Goal: Information Seeking & Learning: Check status

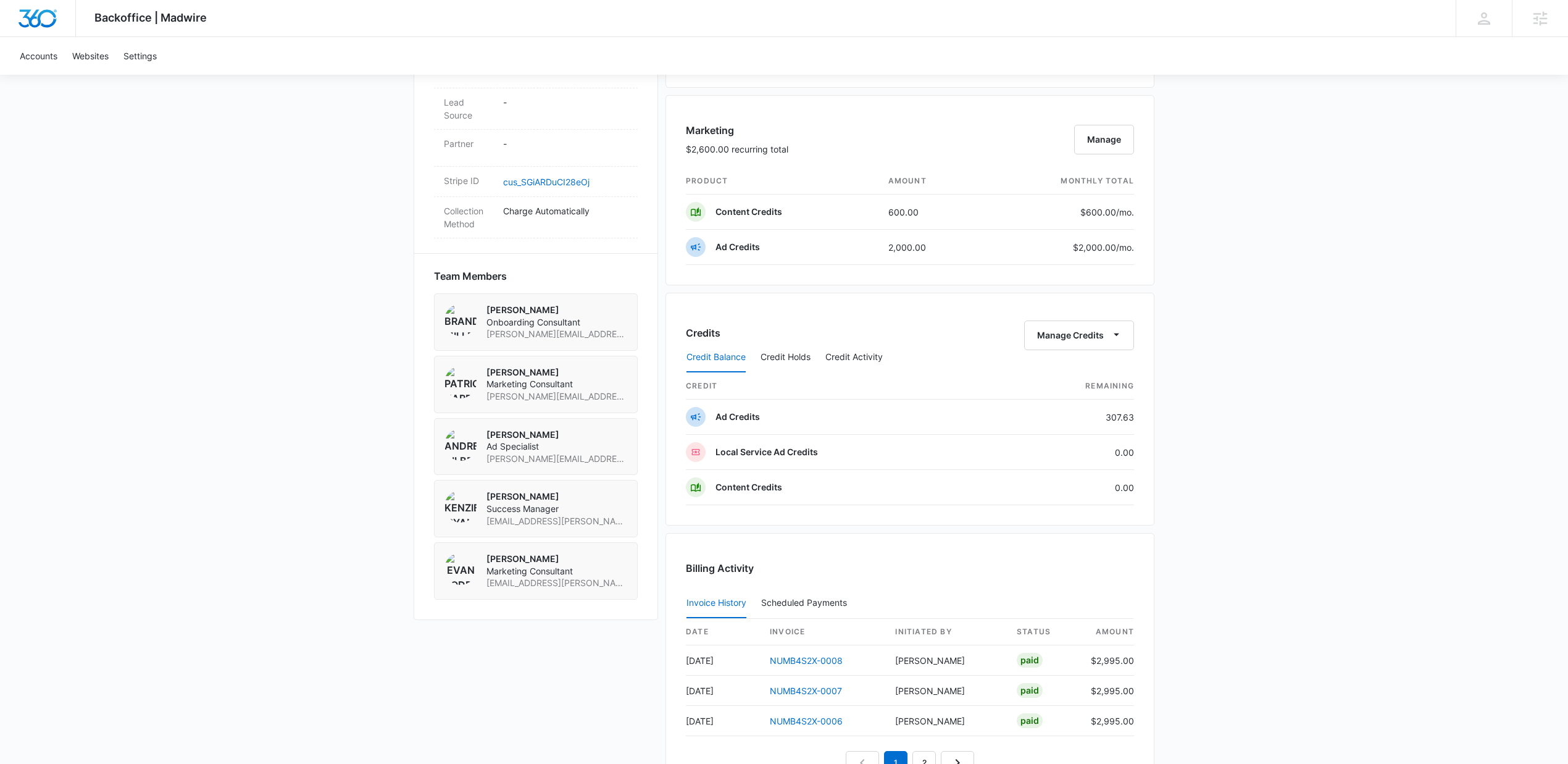
scroll to position [363, 0]
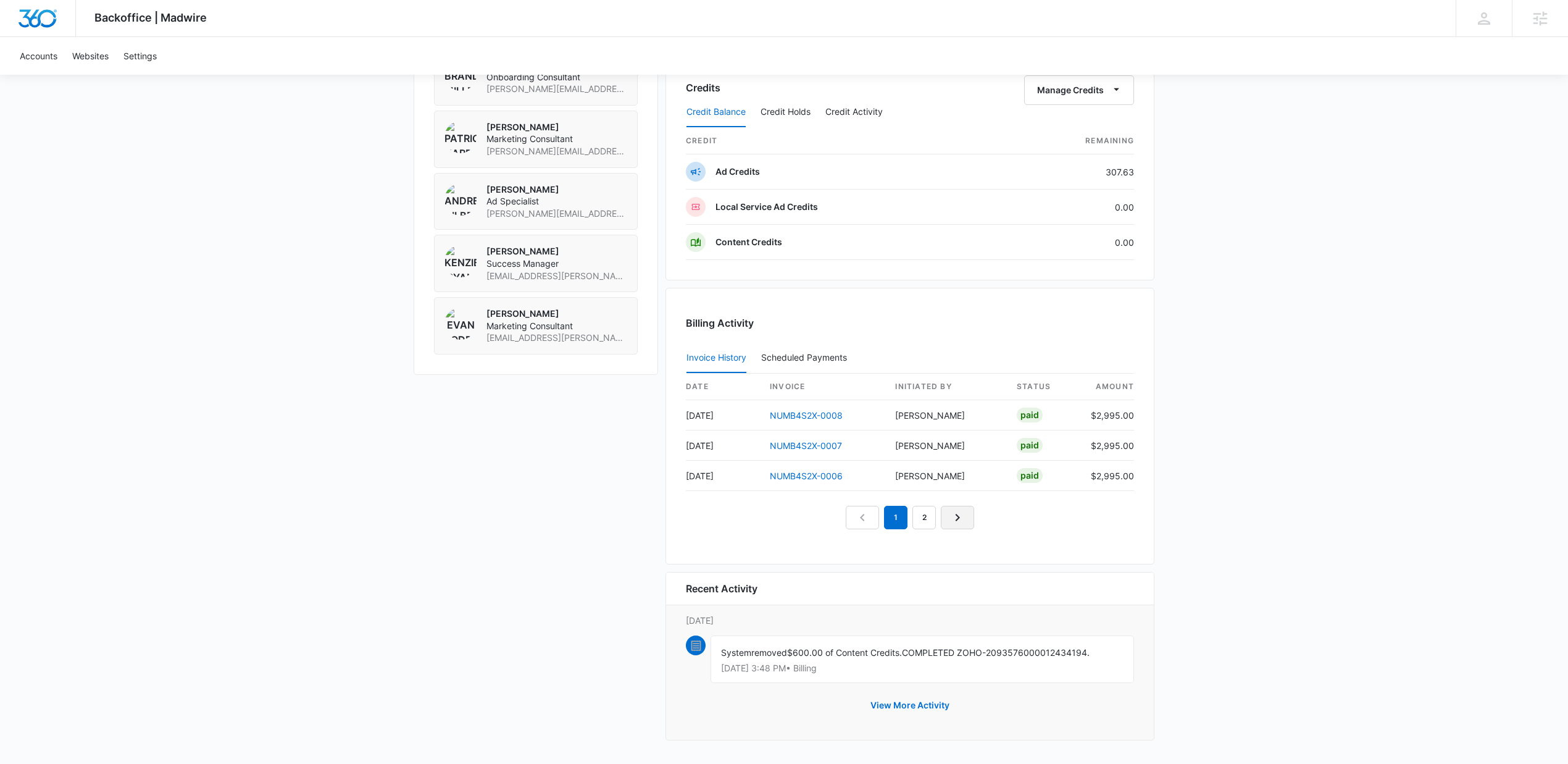
click at [962, 510] on icon "Next Page" at bounding box center [957, 517] width 15 height 15
click at [944, 518] on link "3" at bounding box center [938, 518] width 23 height 23
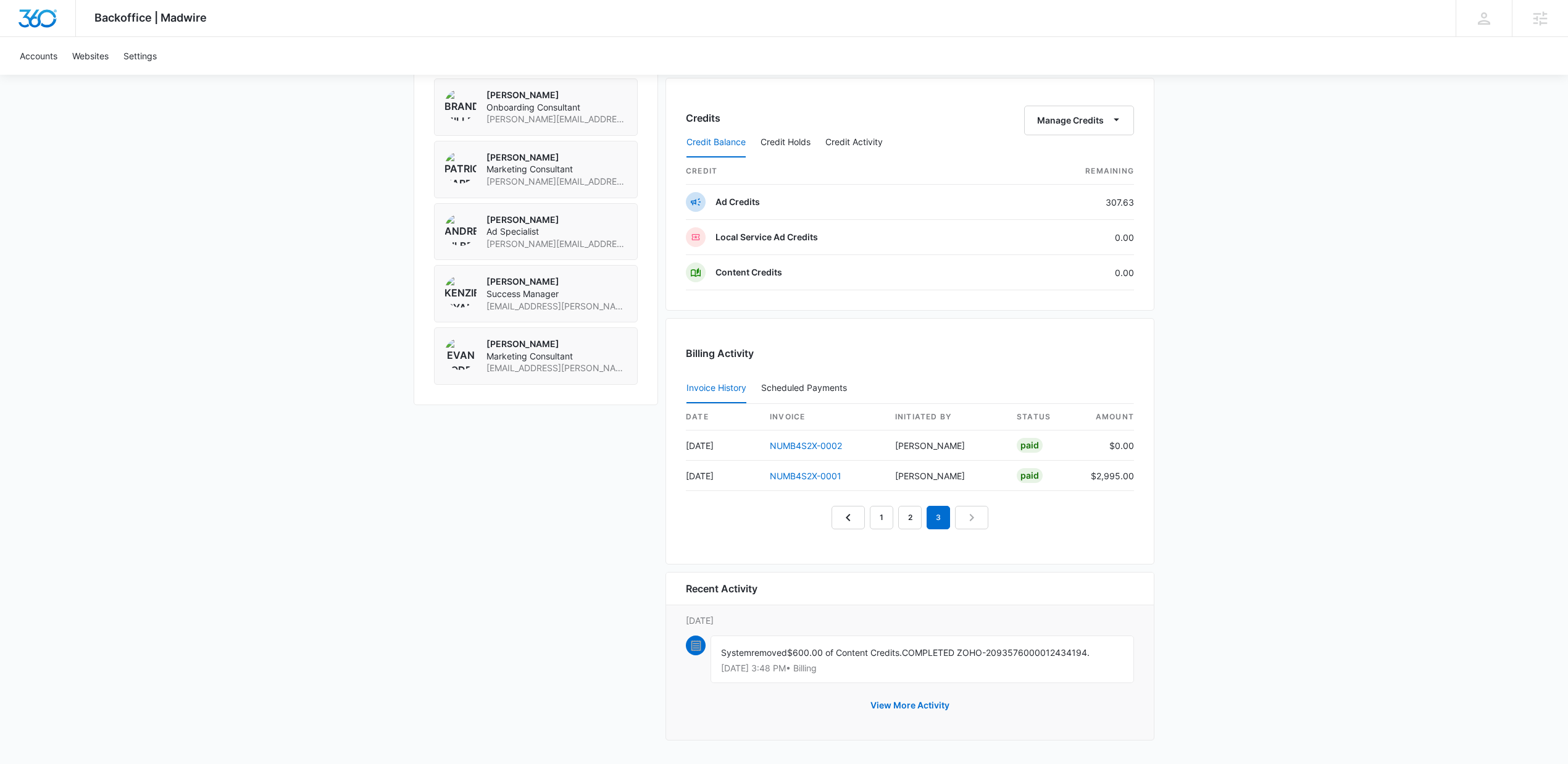
scroll to position [919, 0]
click at [919, 511] on link "2" at bounding box center [910, 518] width 23 height 23
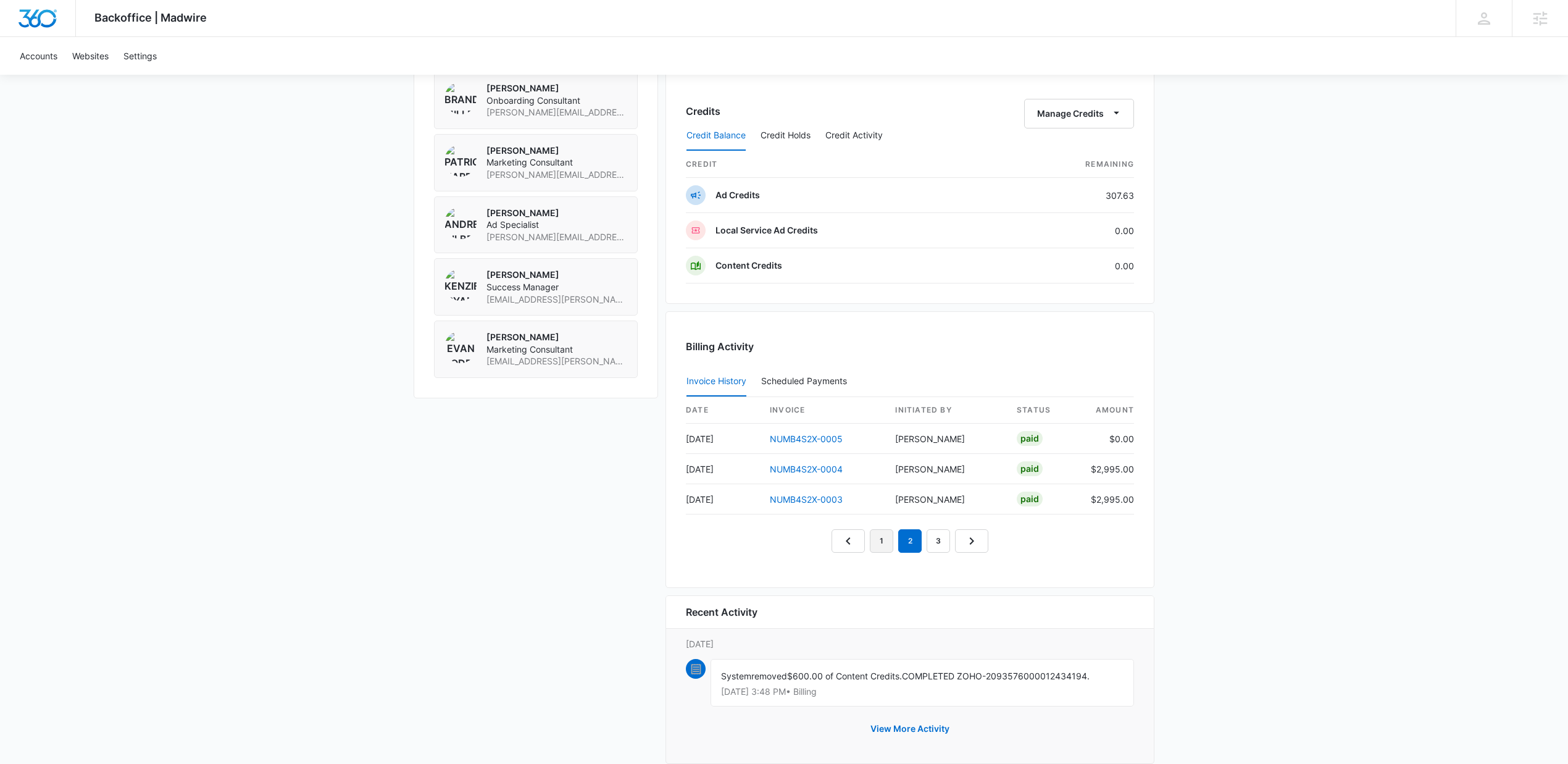
click at [888, 544] on link "1" at bounding box center [882, 541] width 23 height 23
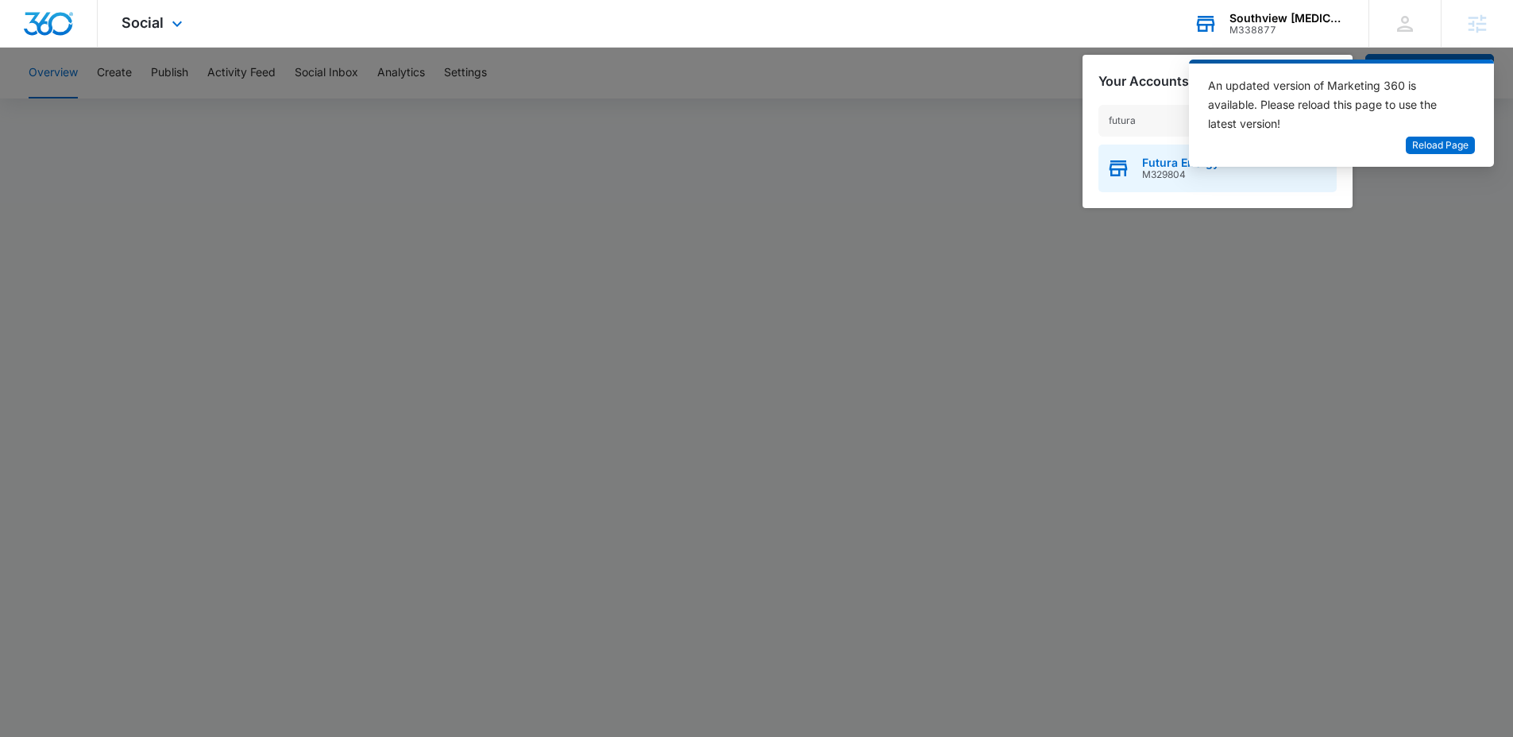
type input "futura"
click at [1169, 165] on span "Futura Energy" at bounding box center [1180, 162] width 77 height 13
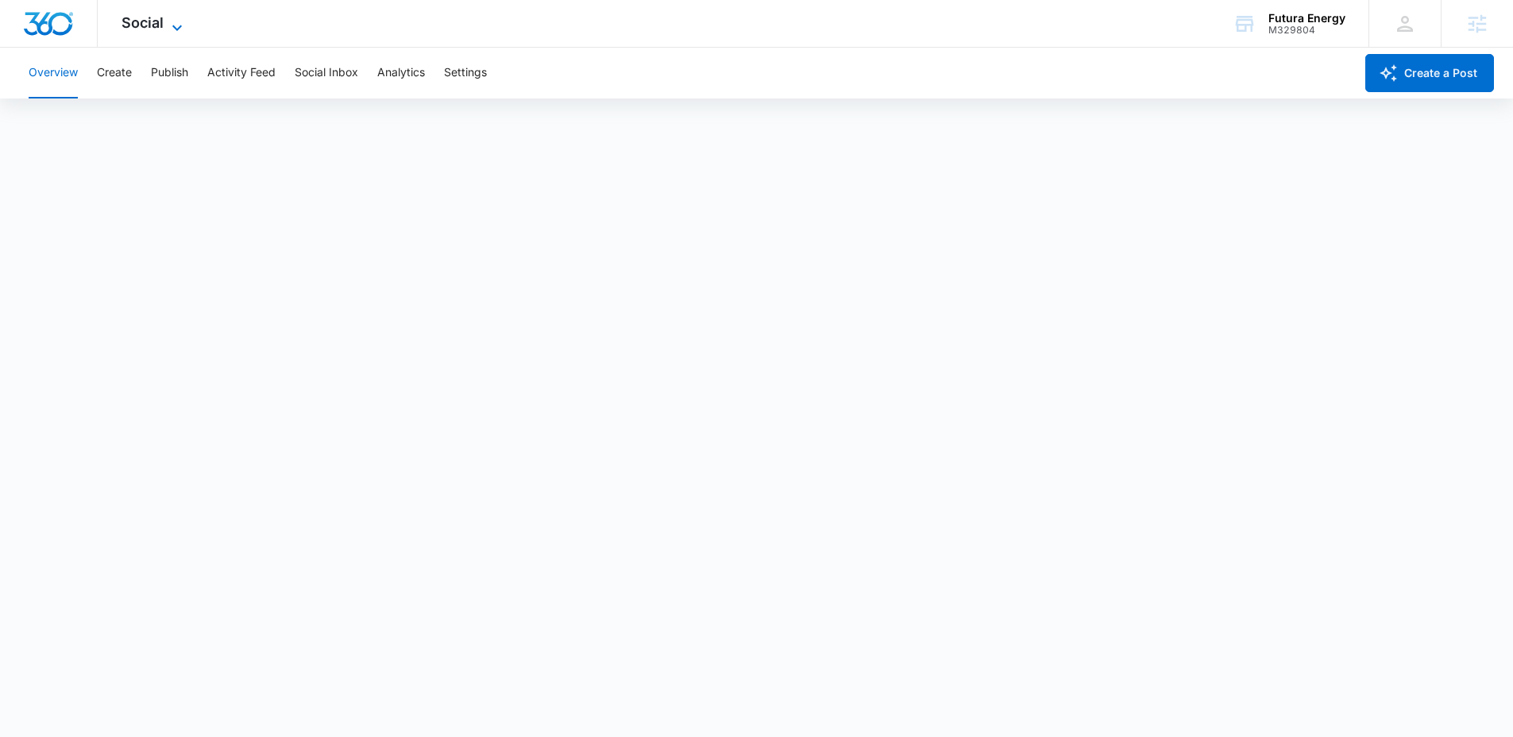
click at [156, 26] on span "Social" at bounding box center [143, 22] width 42 height 17
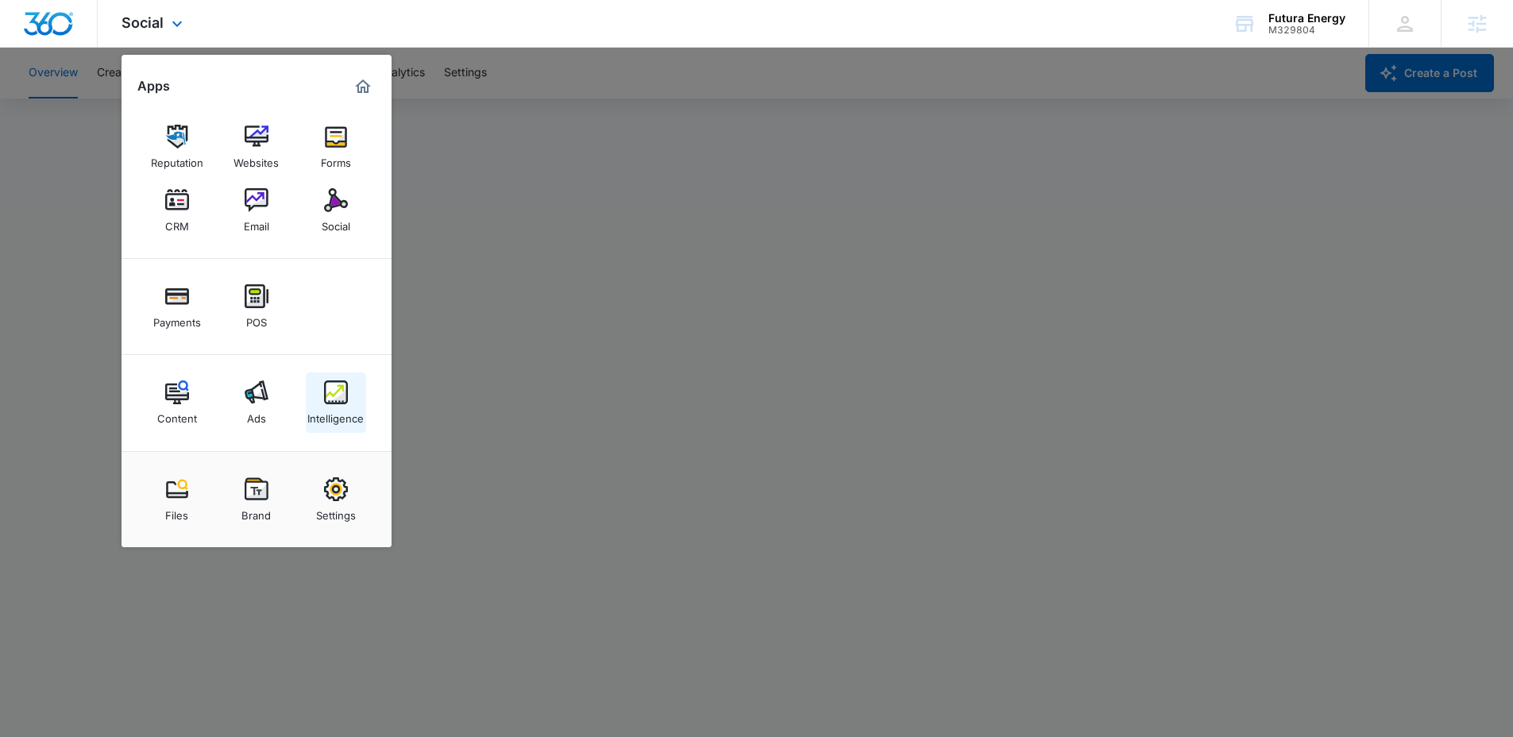
click at [342, 419] on div "Intelligence" at bounding box center [335, 414] width 56 height 21
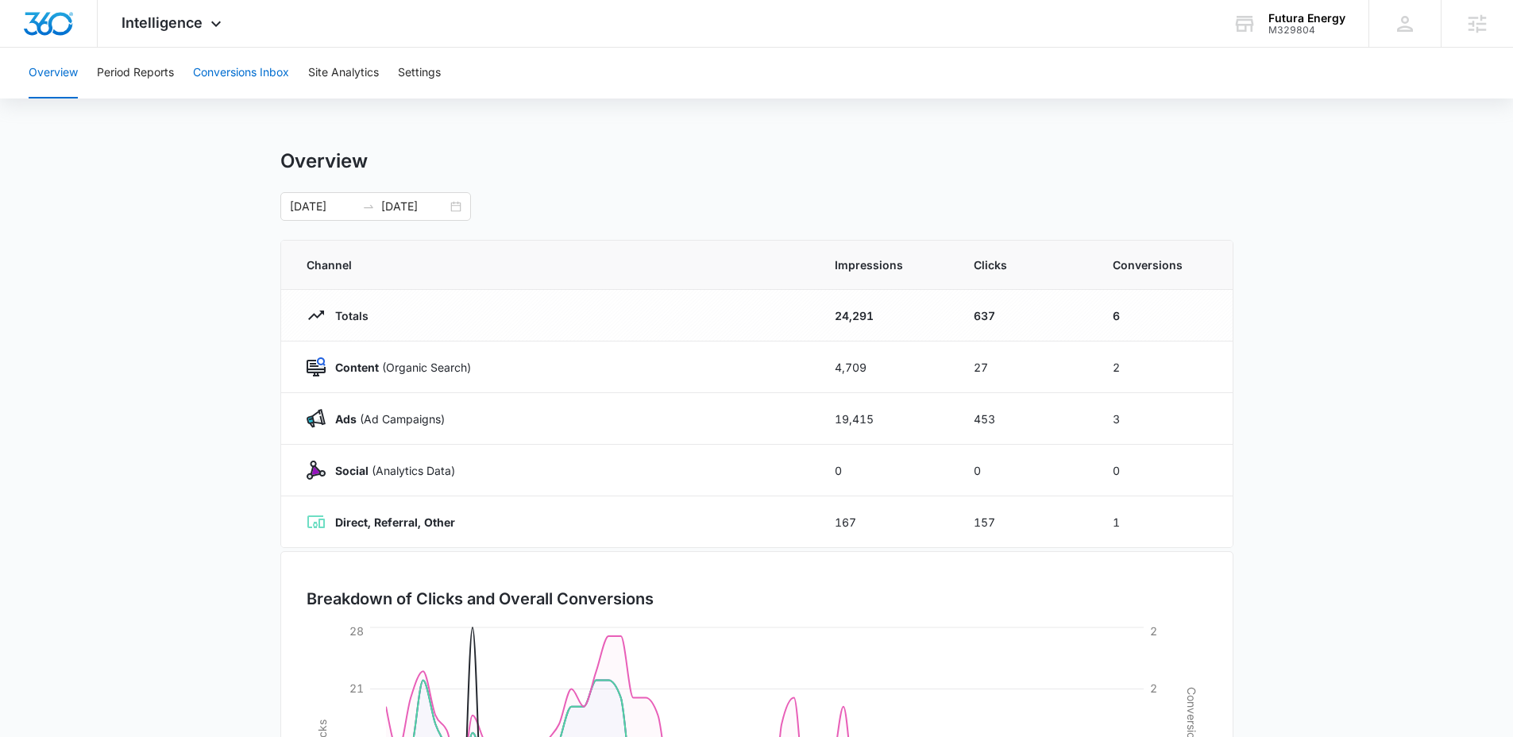
click at [260, 77] on button "Conversions Inbox" at bounding box center [241, 73] width 96 height 51
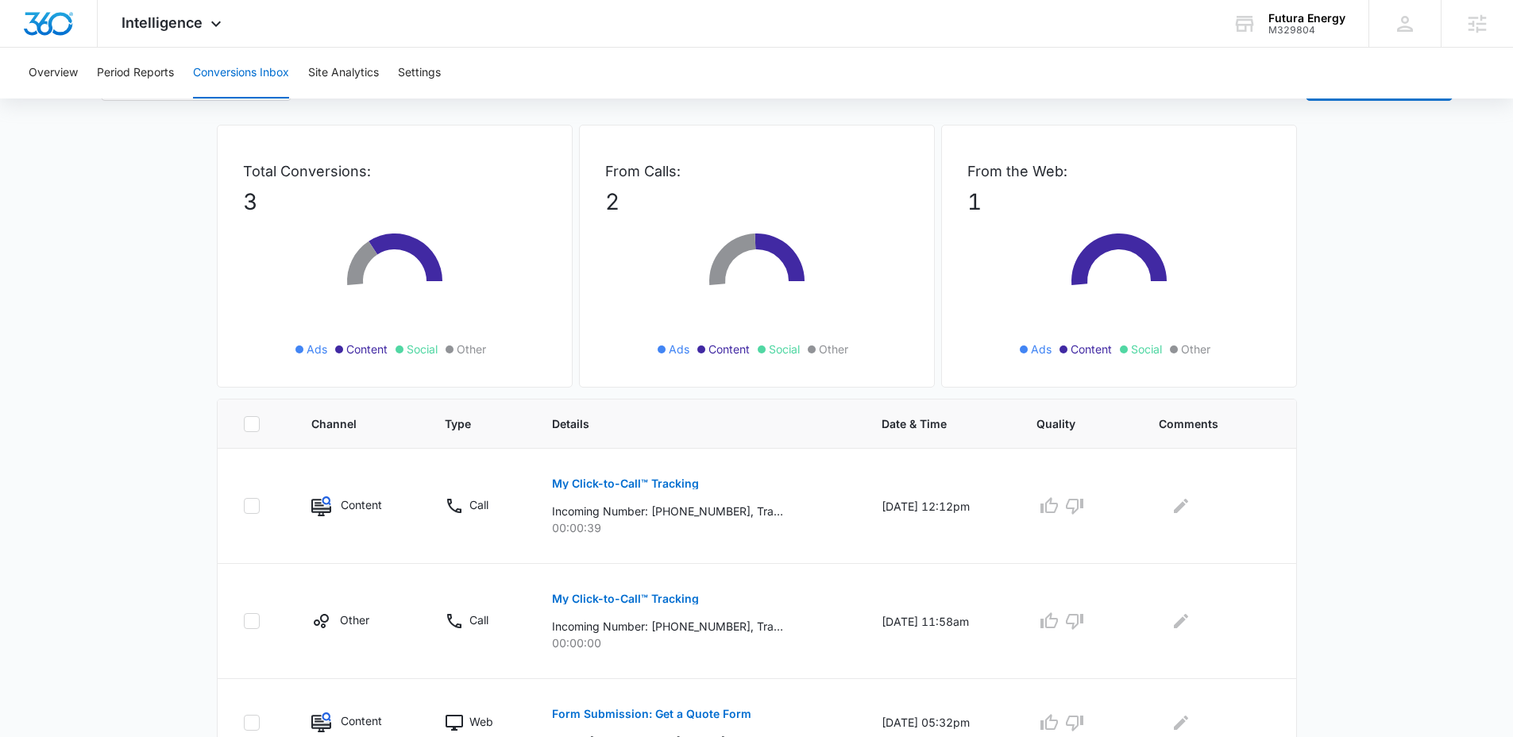
scroll to position [117, 0]
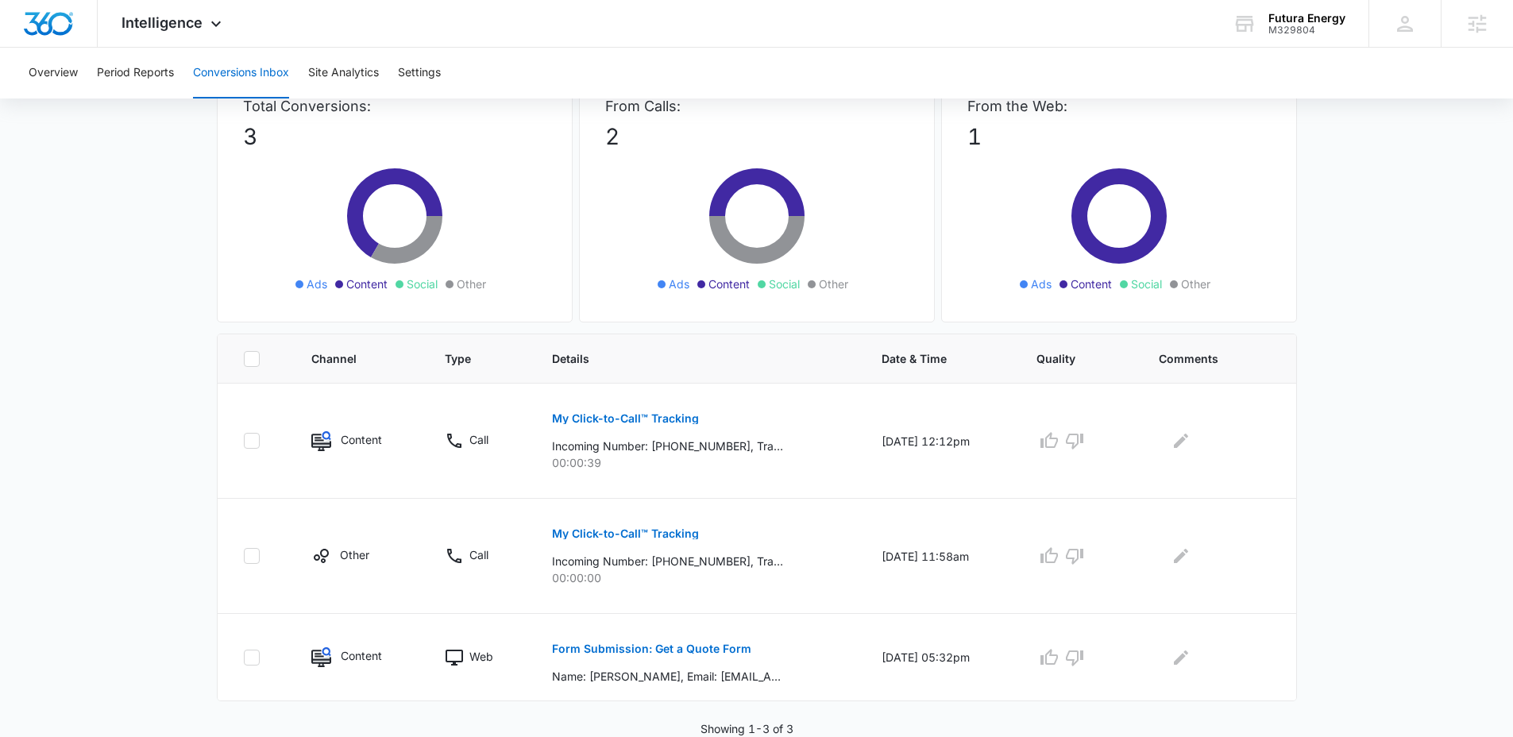
click at [174, 469] on main "Filters 09/15/2025 10/15/2025 New Conversion Total Conversions: 3 Ads Content S…" at bounding box center [756, 367] width 1513 height 739
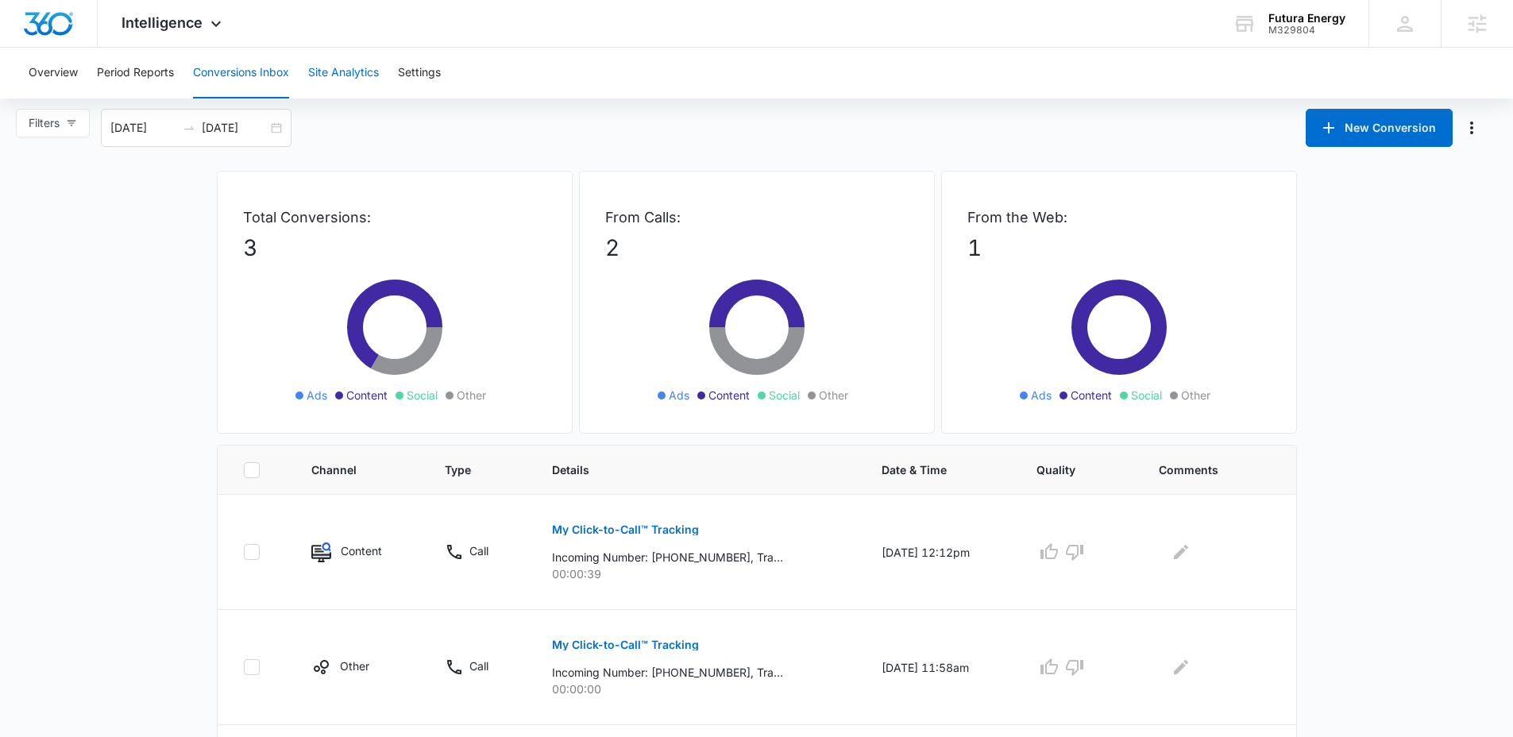
scroll to position [0, 0]
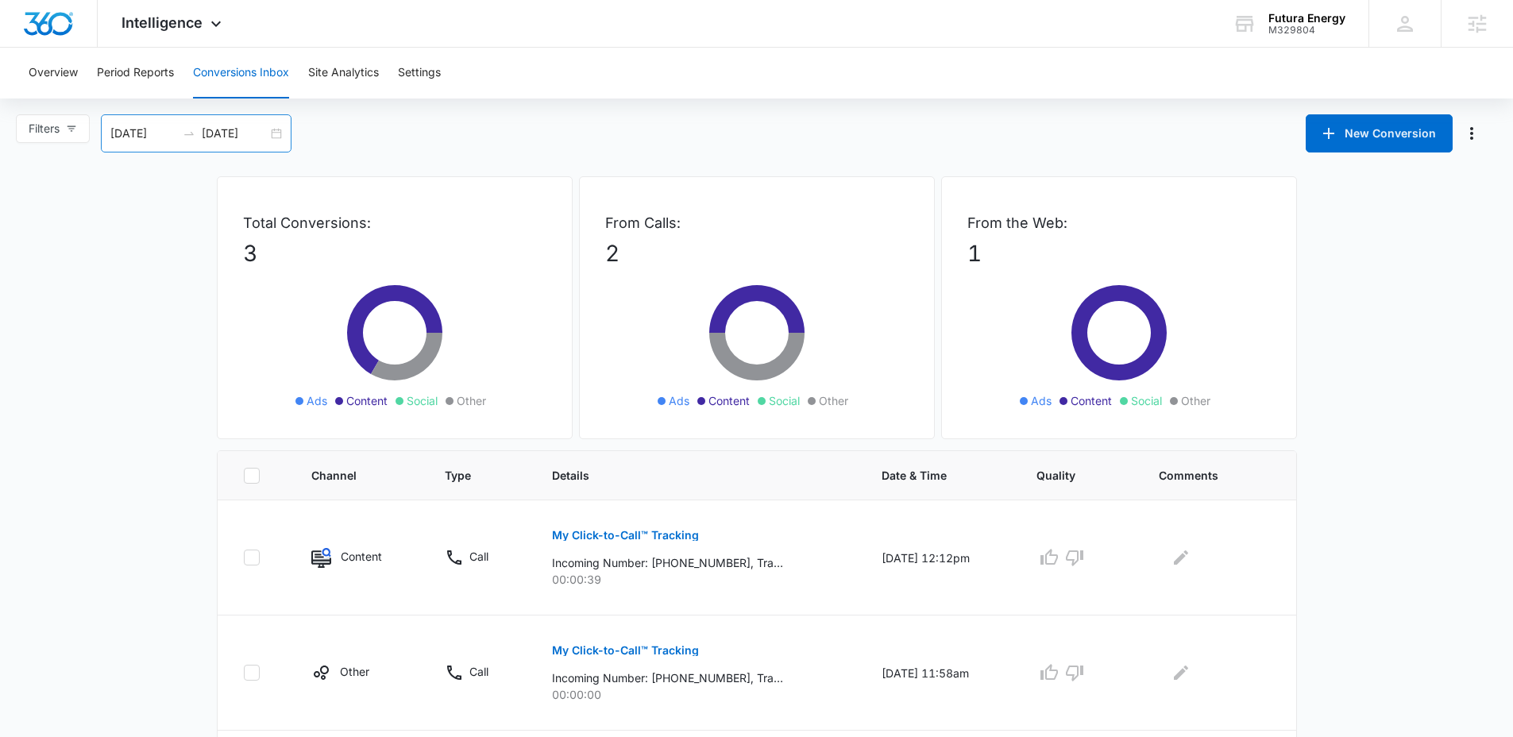
click at [245, 127] on input "10/15/2025" at bounding box center [235, 133] width 66 height 17
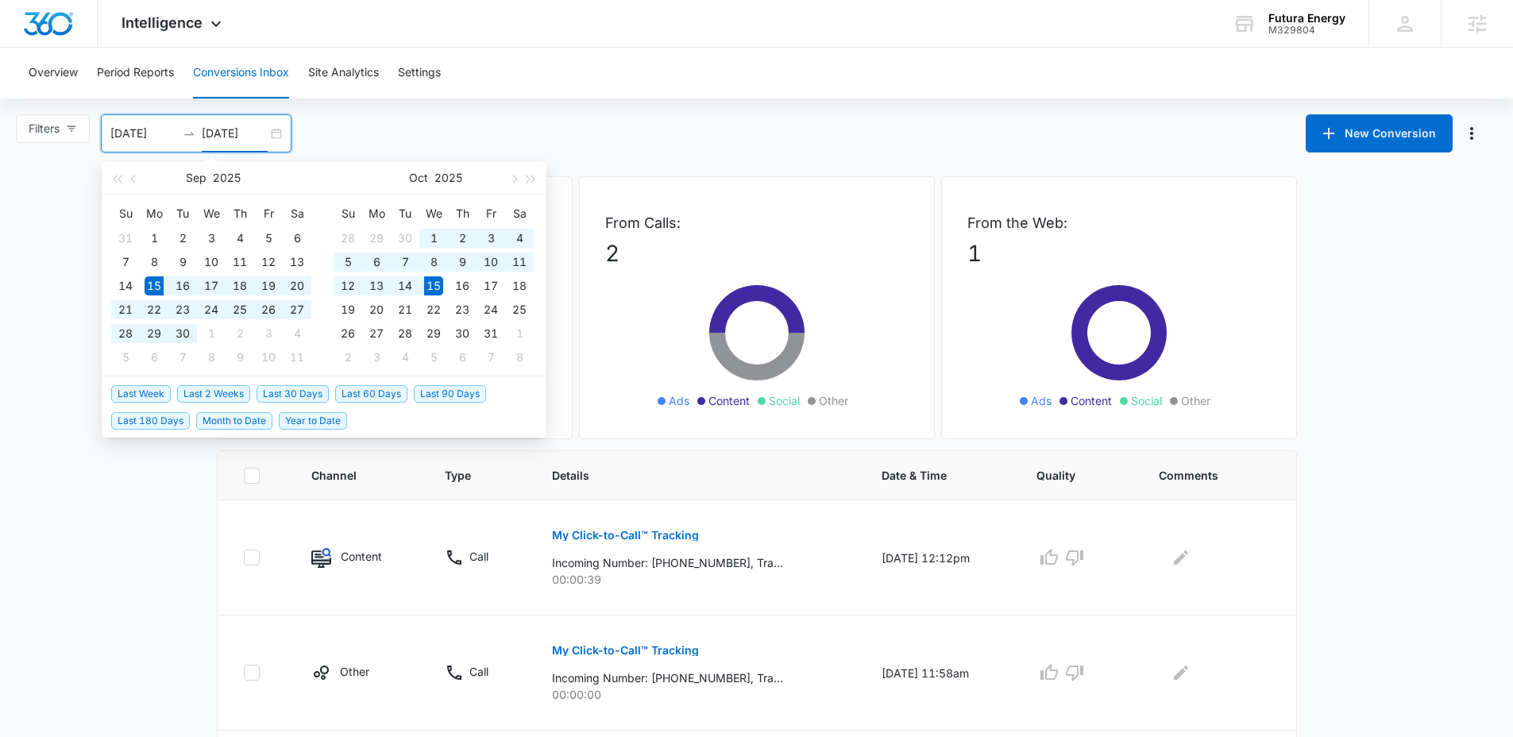
type input "10/15/2025"
click at [326, 427] on span "Year to Date" at bounding box center [313, 420] width 68 height 17
type input "01/01/2025"
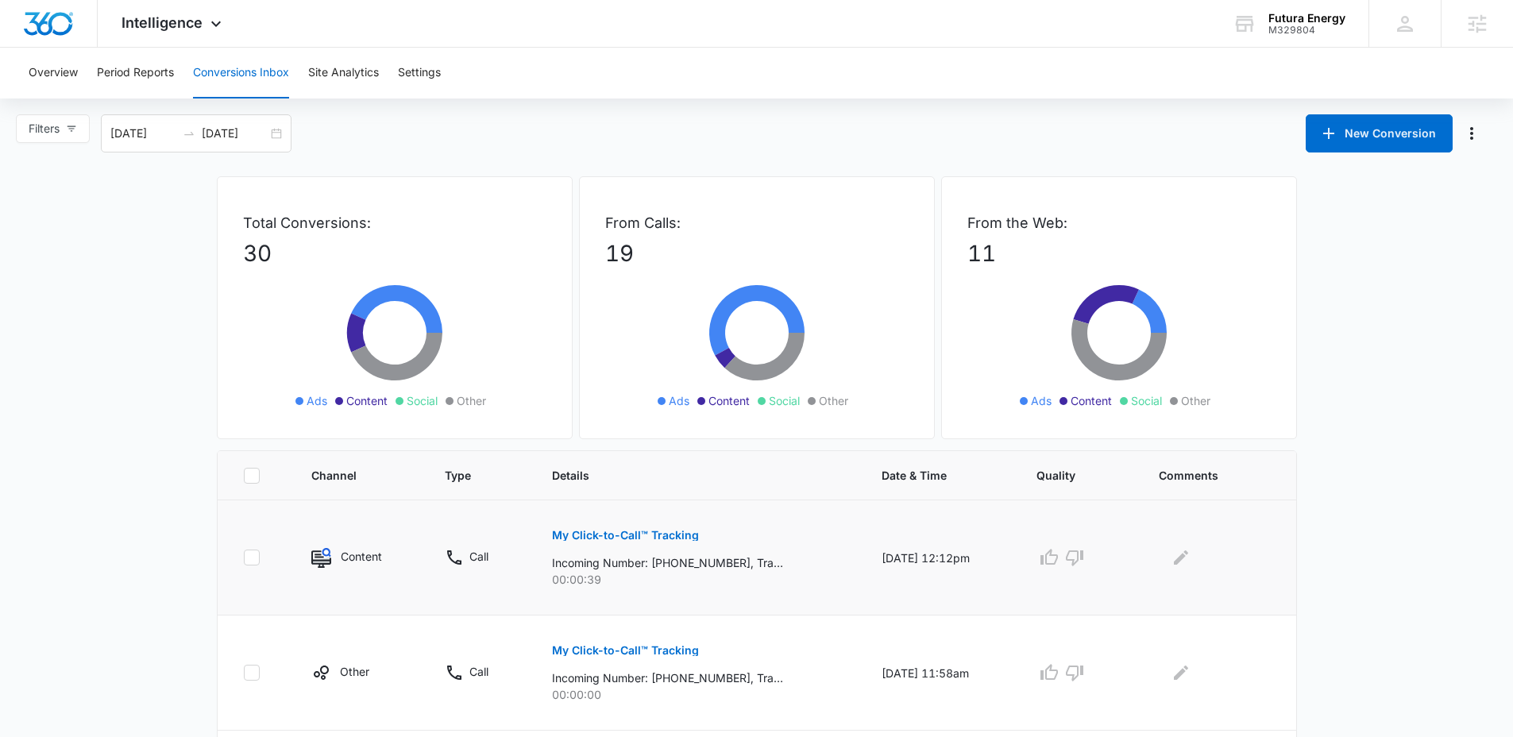
click at [649, 539] on p "My Click-to-Call™ Tracking" at bounding box center [625, 535] width 147 height 11
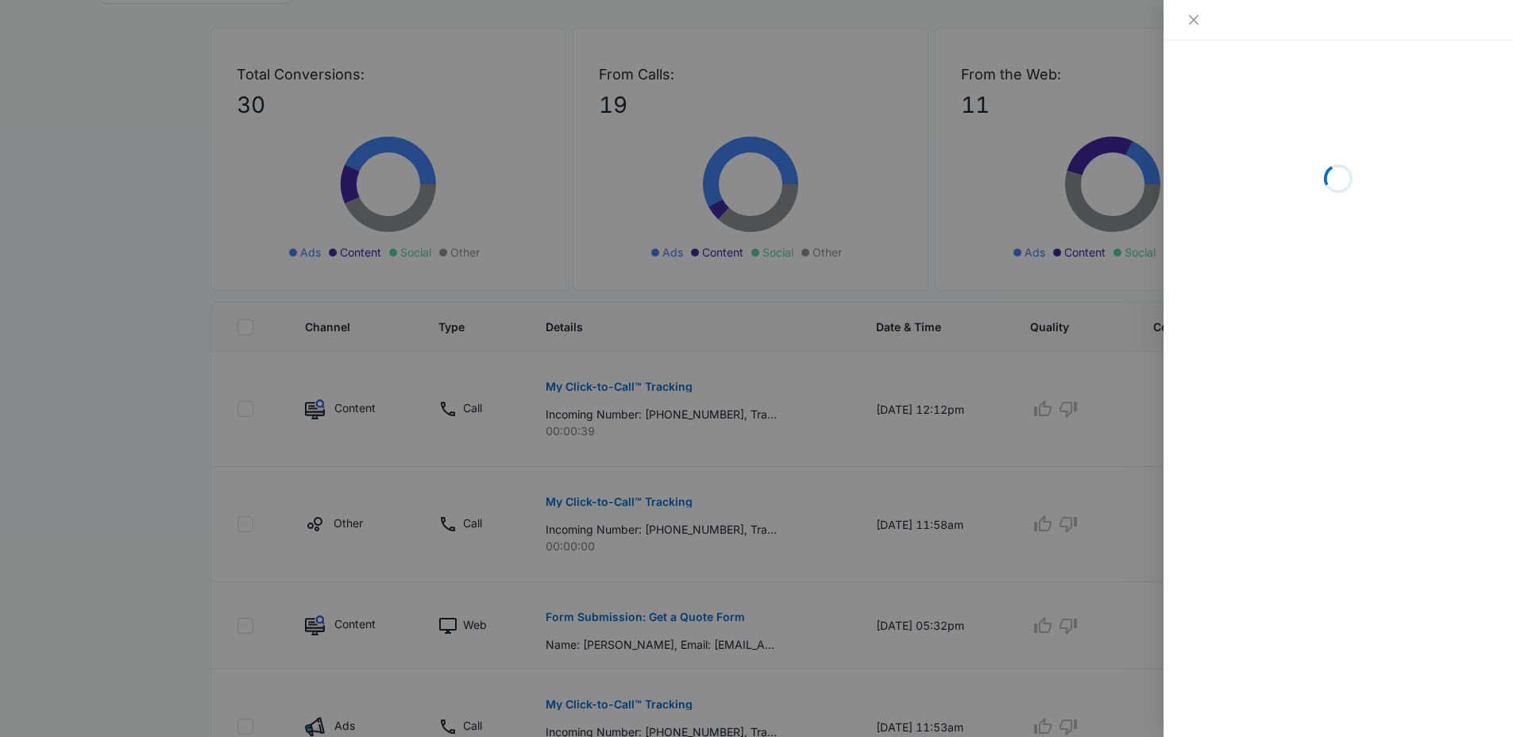
scroll to position [335, 0]
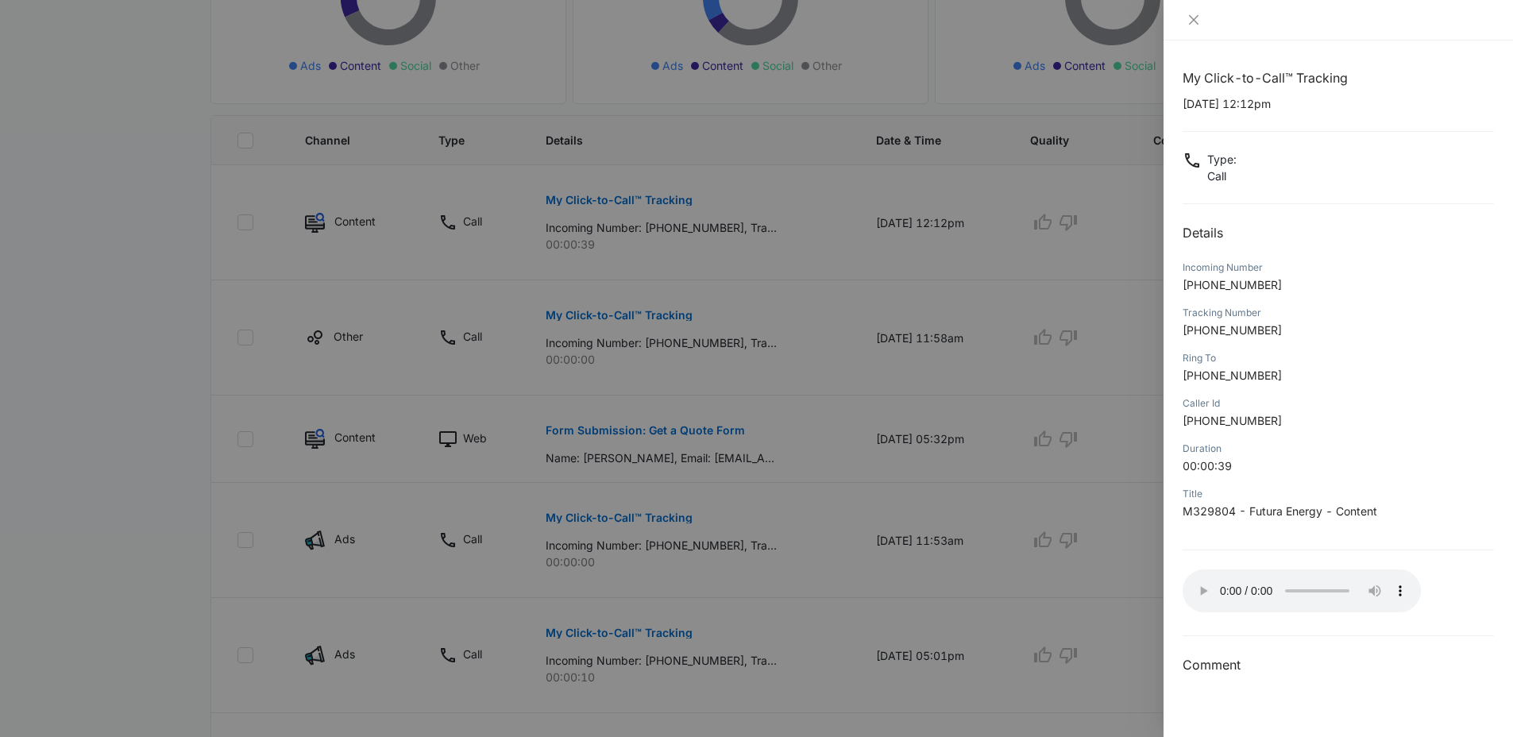
click at [1052, 409] on div at bounding box center [756, 368] width 1513 height 737
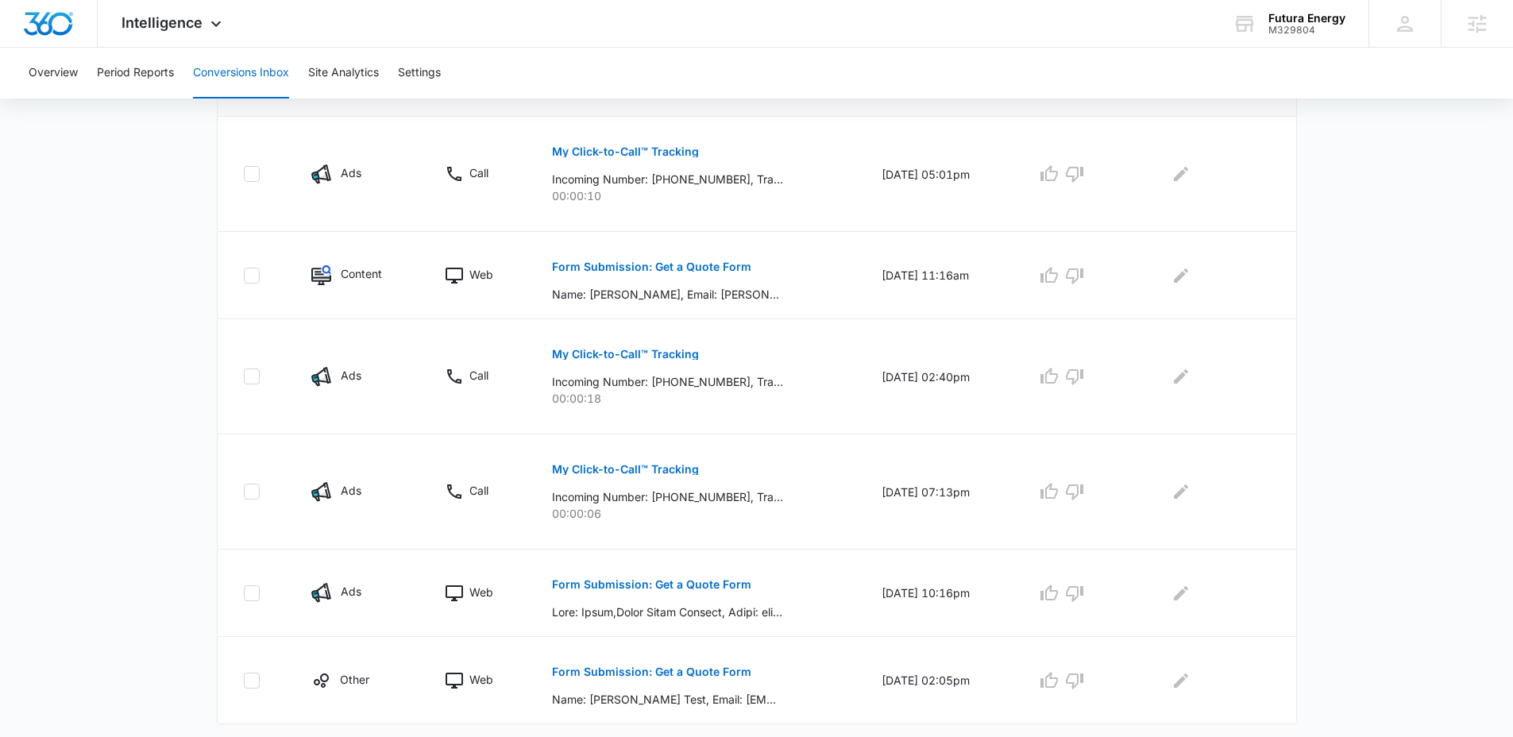
scroll to position [853, 0]
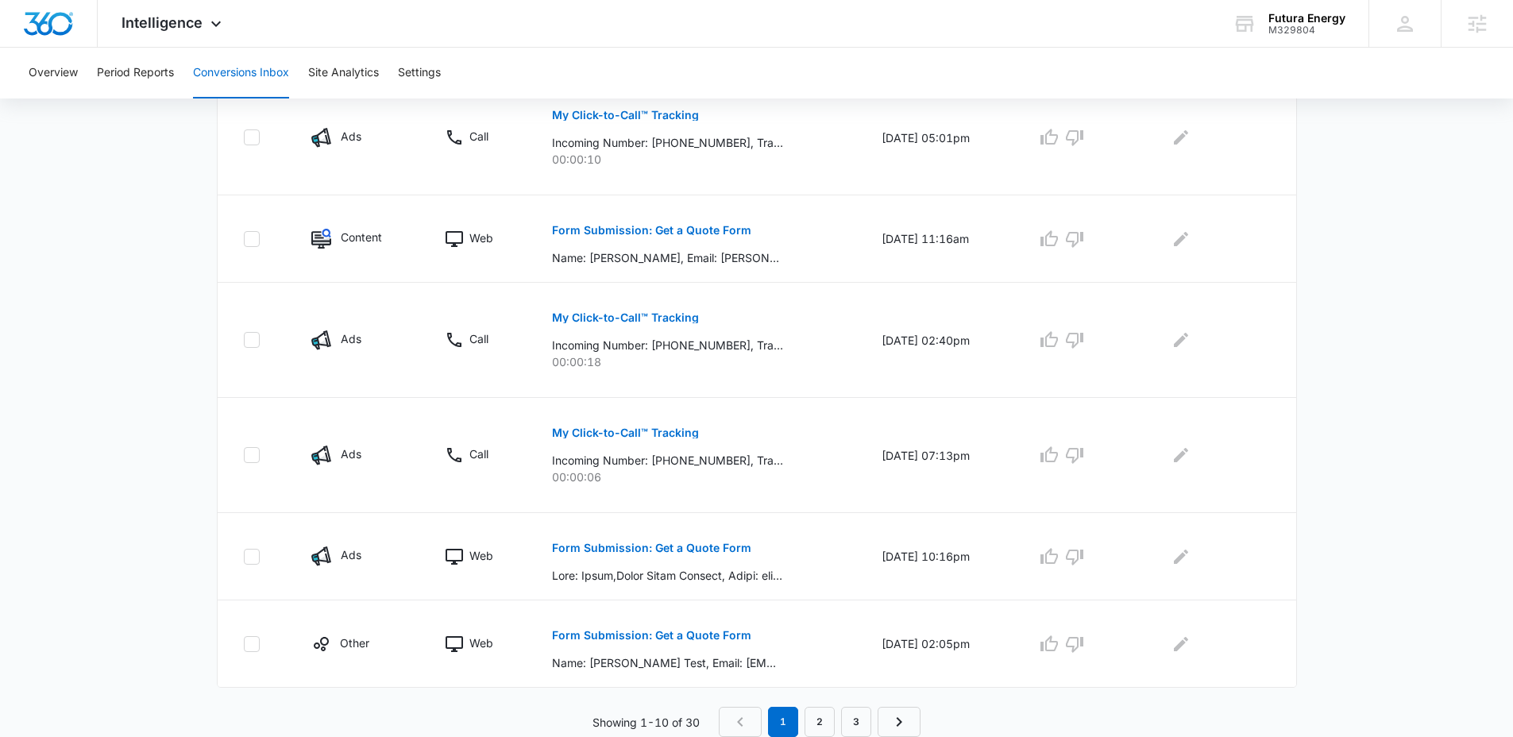
click at [874, 718] on nav "1 2 3" at bounding box center [820, 722] width 202 height 30
click at [859, 719] on link "3" at bounding box center [856, 722] width 30 height 30
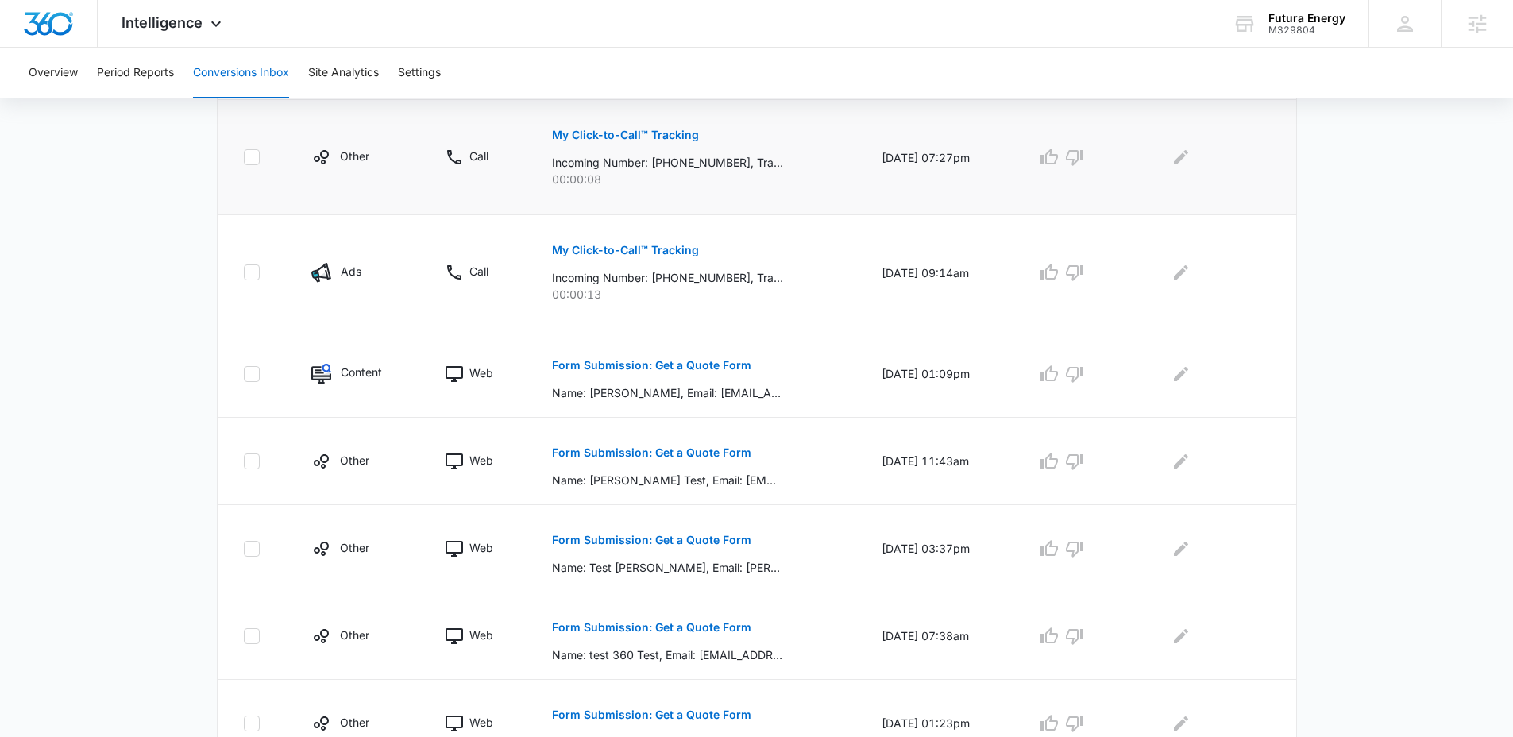
scroll to position [825, 0]
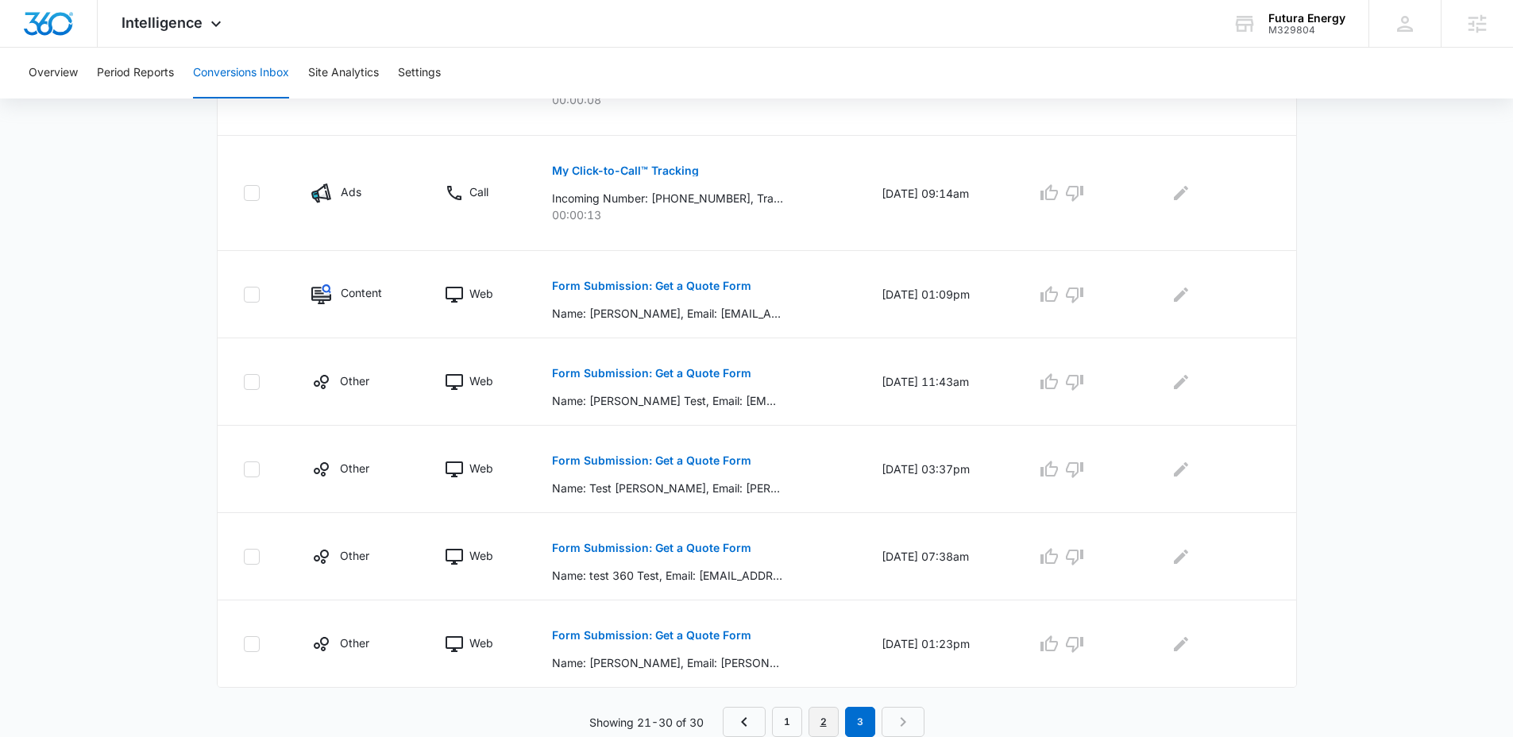
click at [823, 716] on link "2" at bounding box center [824, 722] width 30 height 30
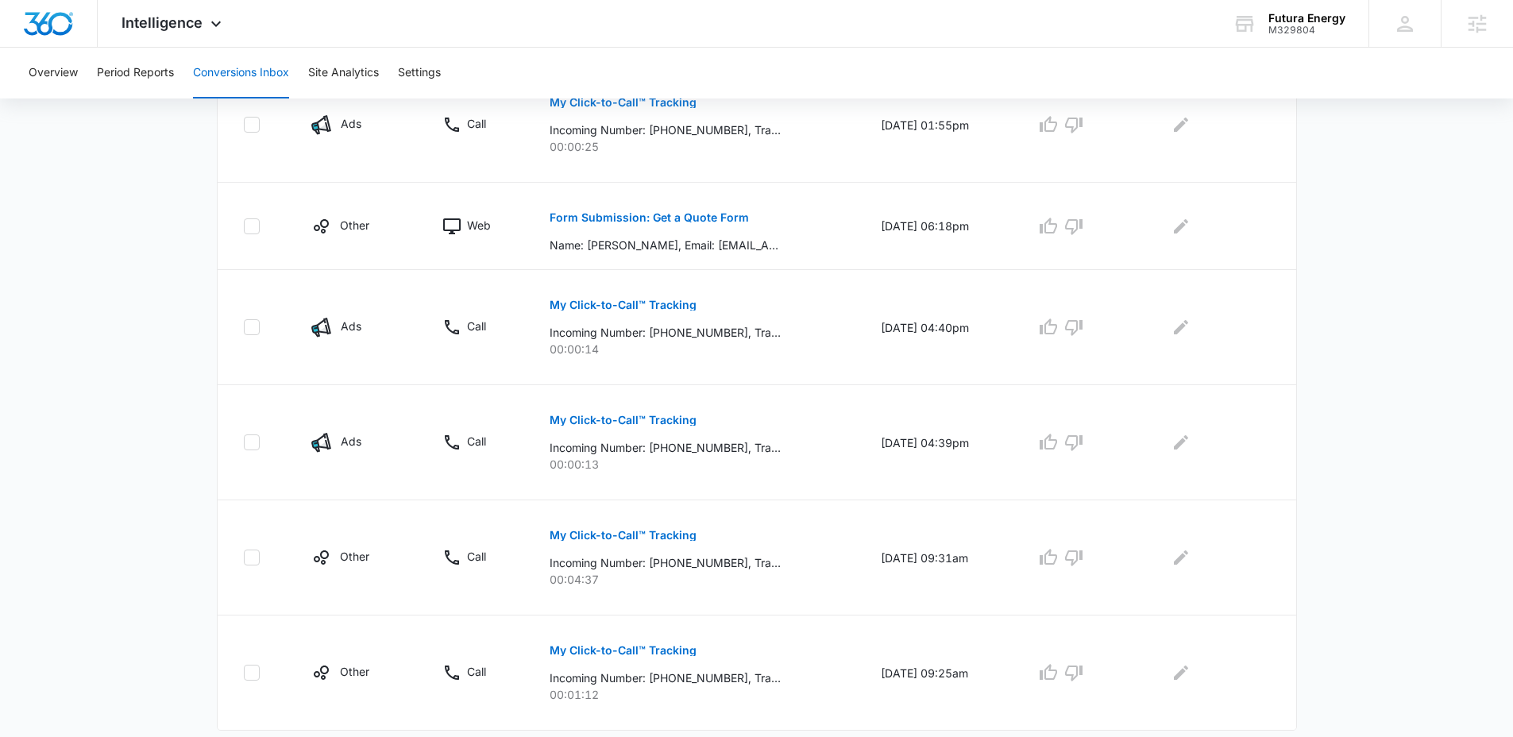
scroll to position [909, 0]
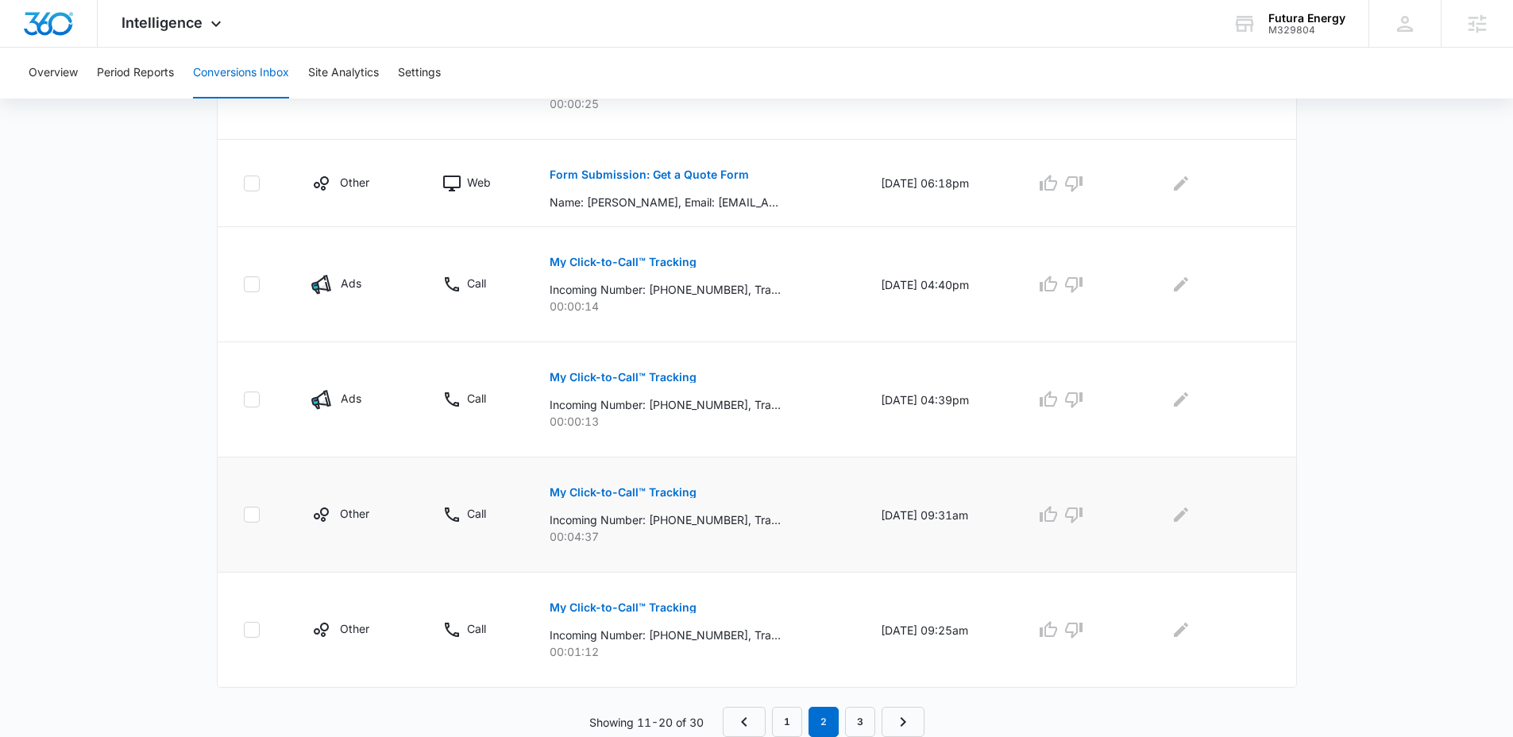
click at [669, 498] on button "My Click-to-Call™ Tracking" at bounding box center [623, 492] width 147 height 38
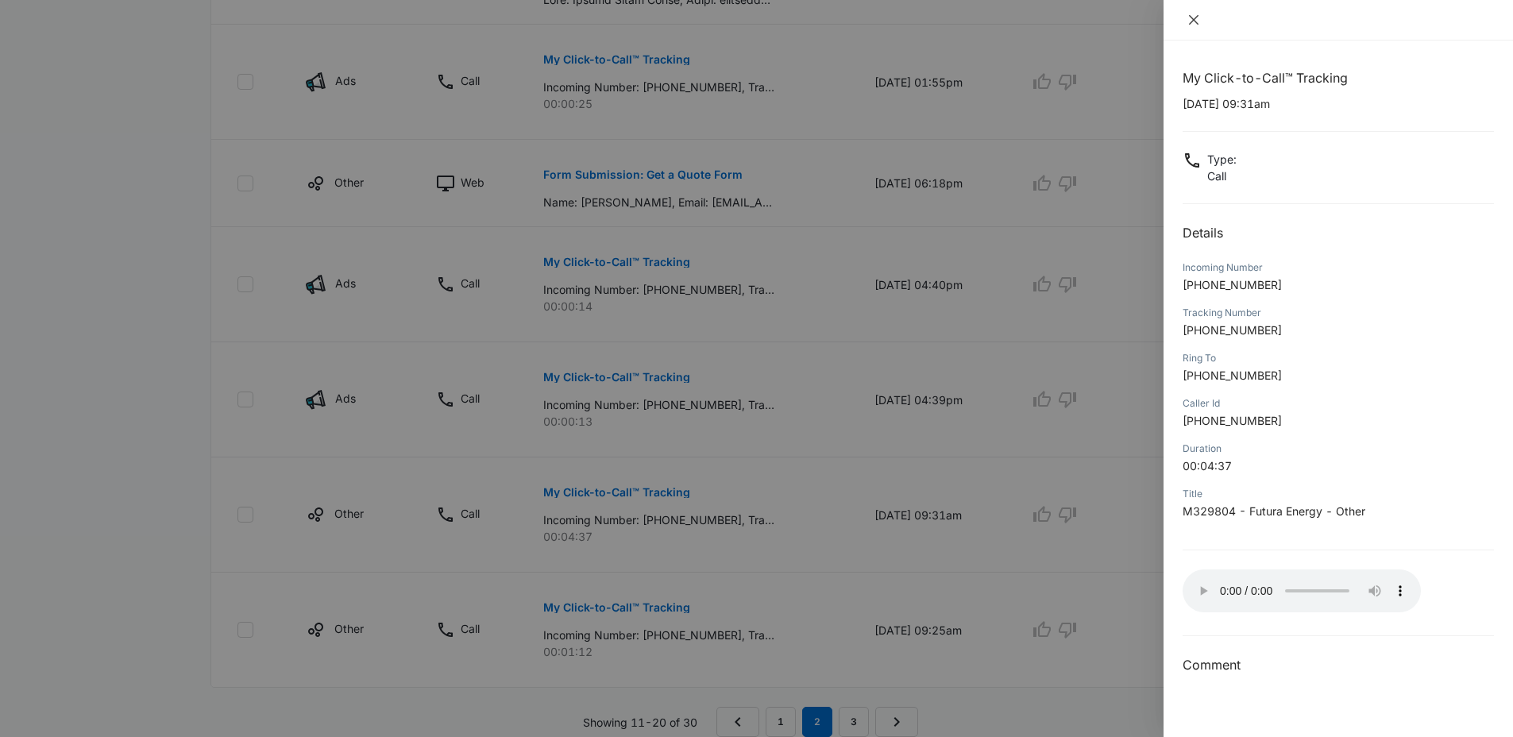
click at [1187, 22] on icon "close" at bounding box center [1193, 20] width 13 height 13
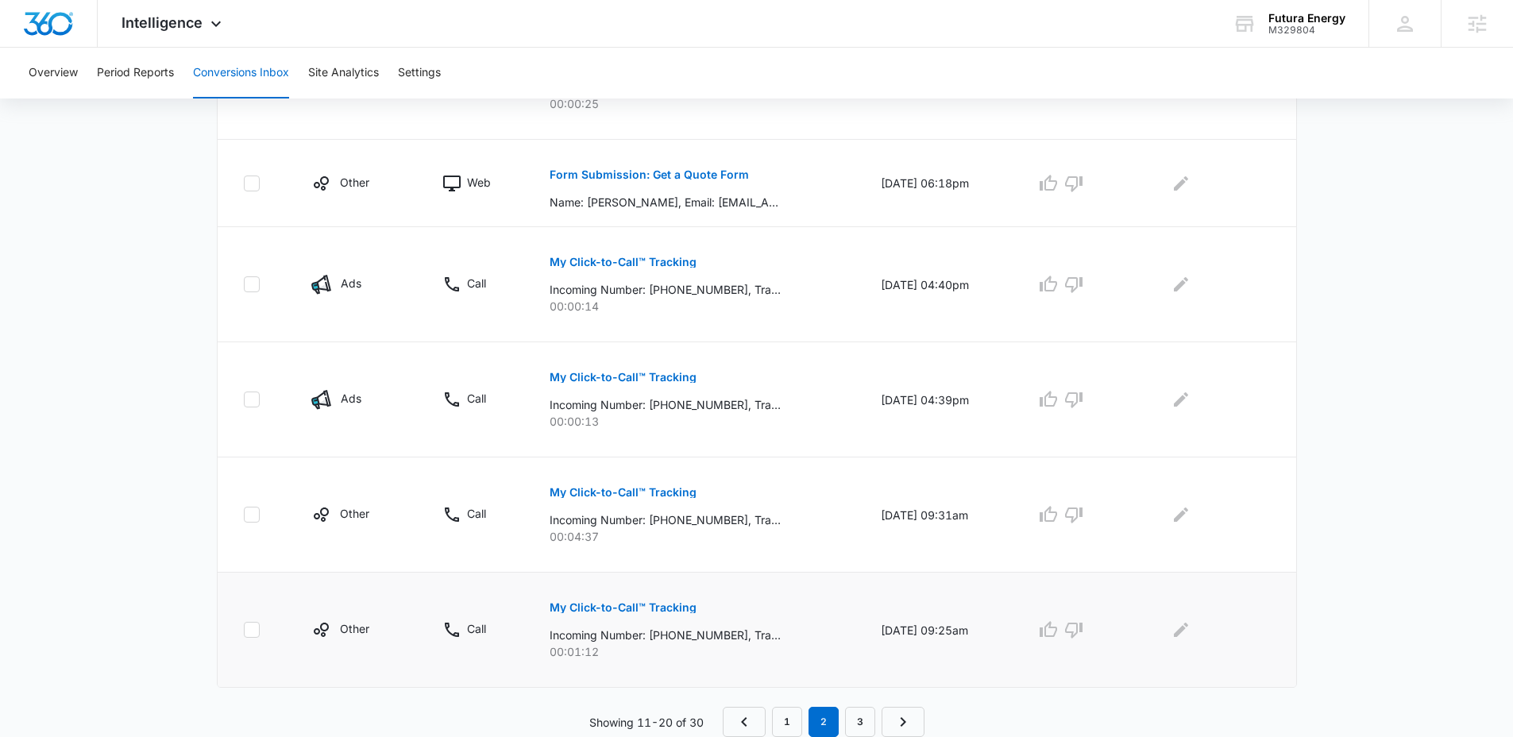
click at [633, 607] on p "My Click-to-Call™ Tracking" at bounding box center [623, 607] width 147 height 11
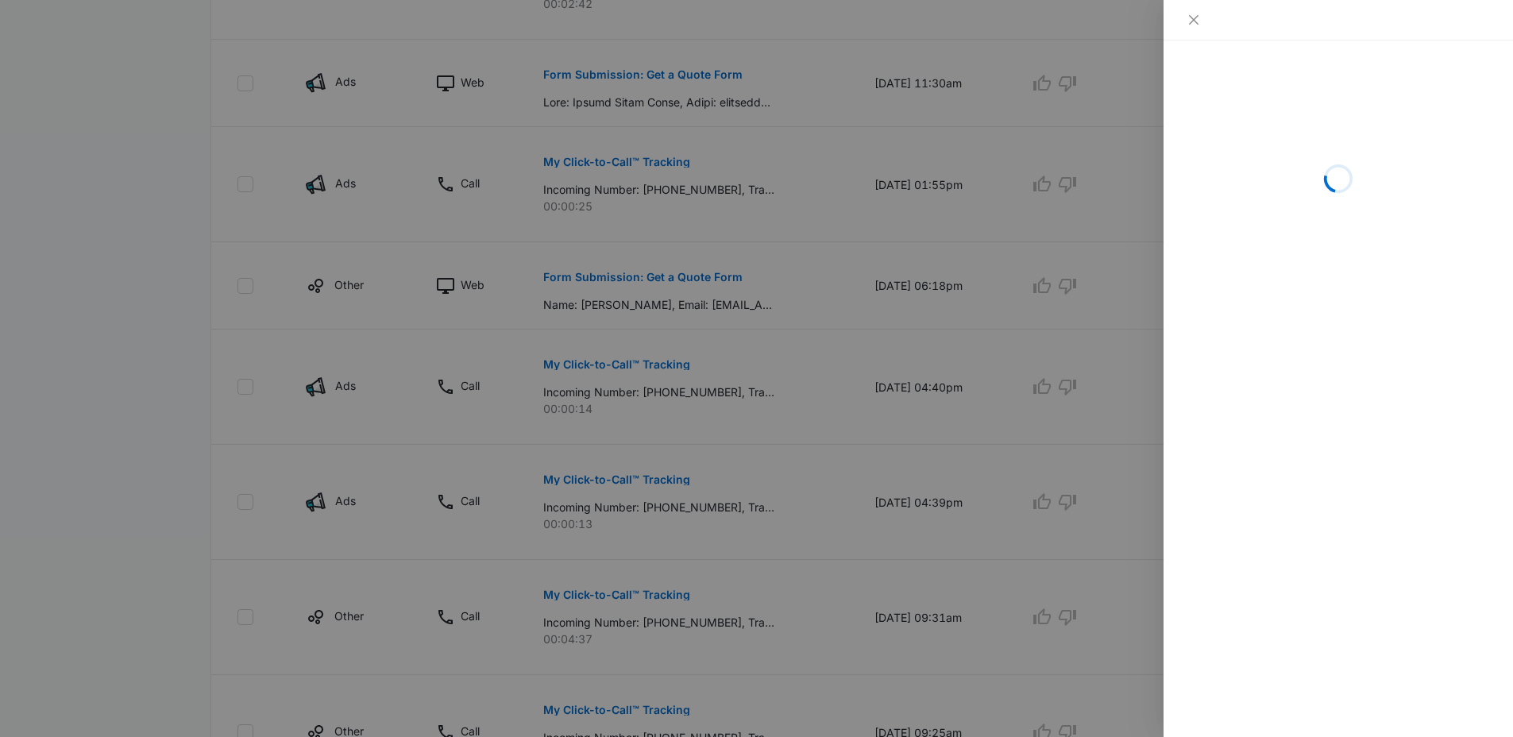
scroll to position [803, 0]
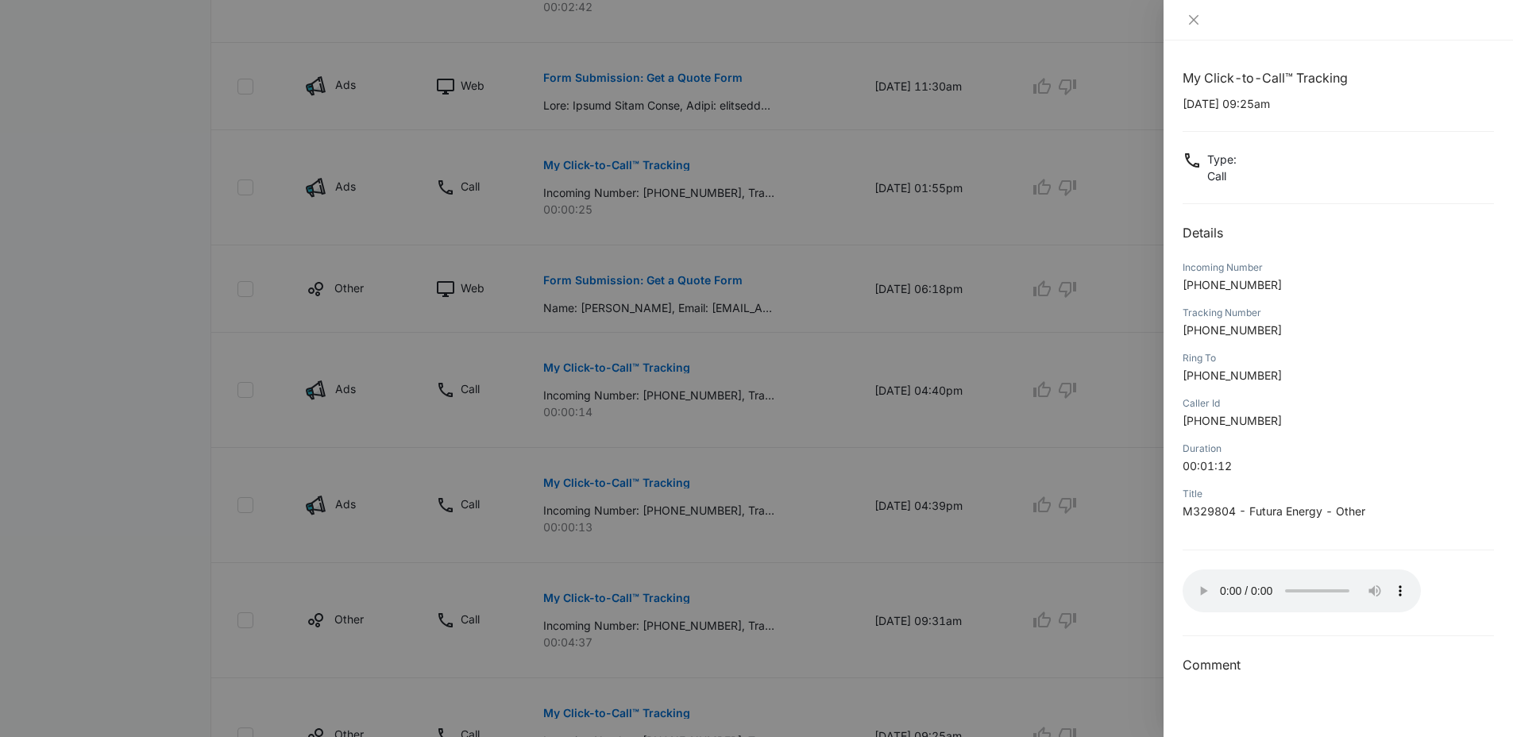
click at [697, 611] on div at bounding box center [756, 368] width 1513 height 737
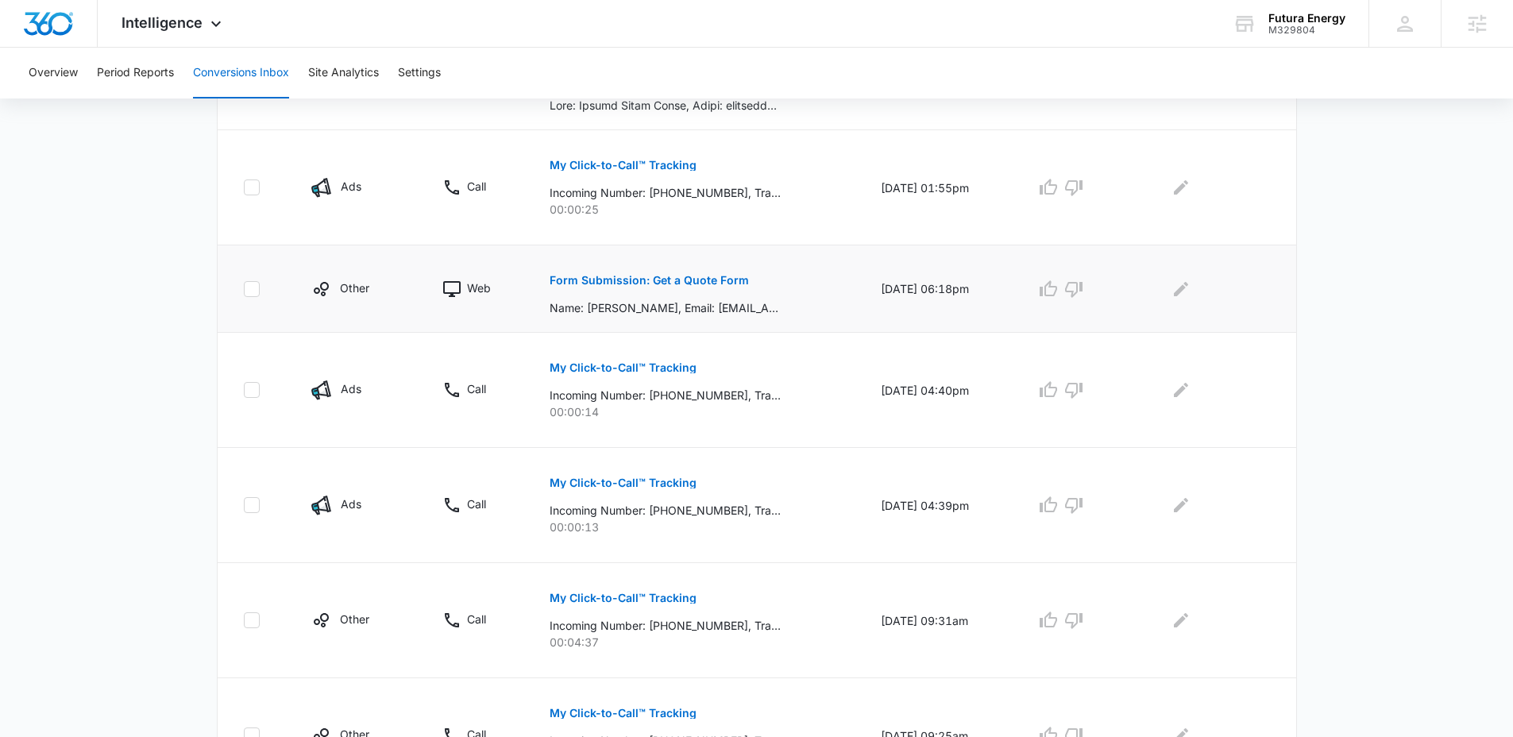
click at [650, 283] on p "Form Submission: Get a Quote Form" at bounding box center [649, 280] width 199 height 11
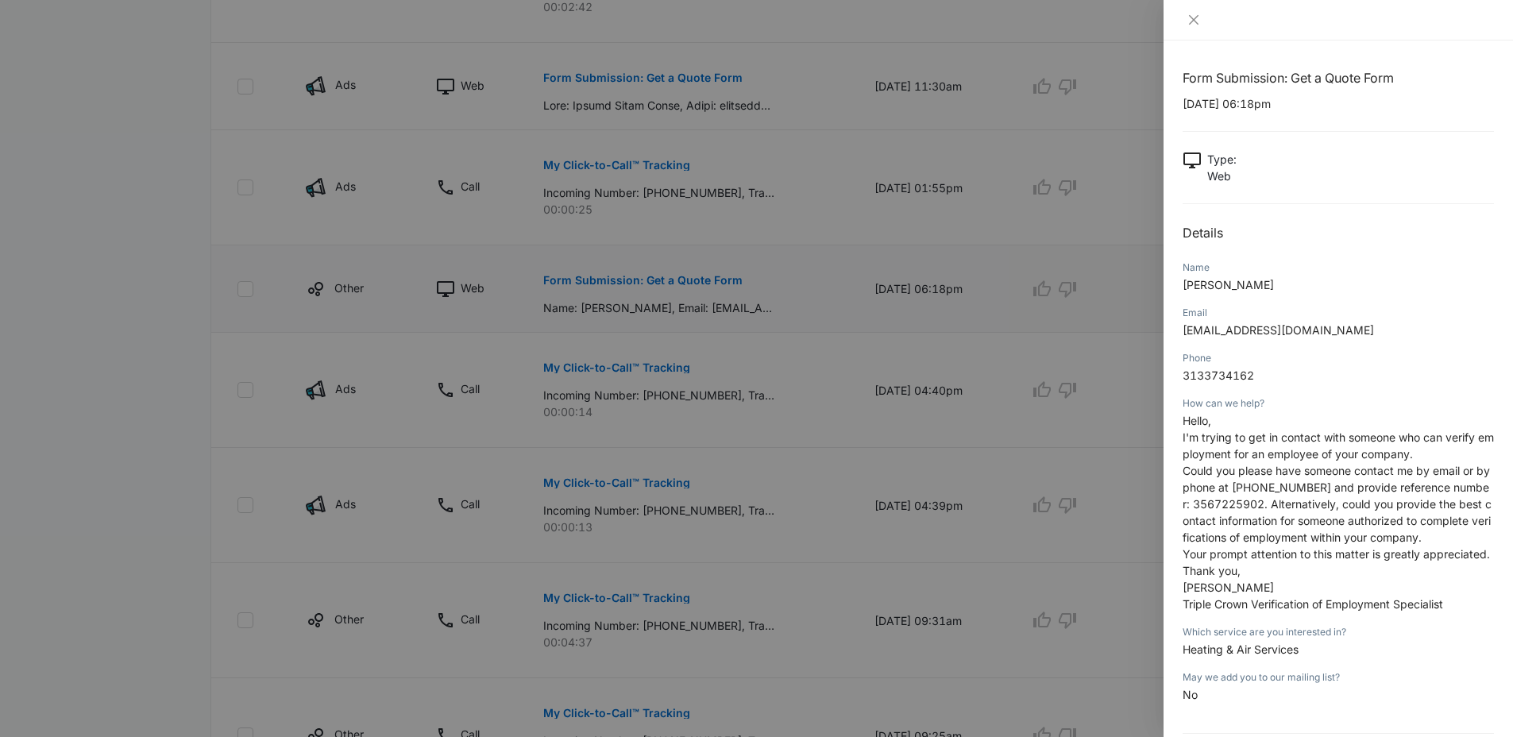
click at [650, 283] on div at bounding box center [756, 368] width 1513 height 737
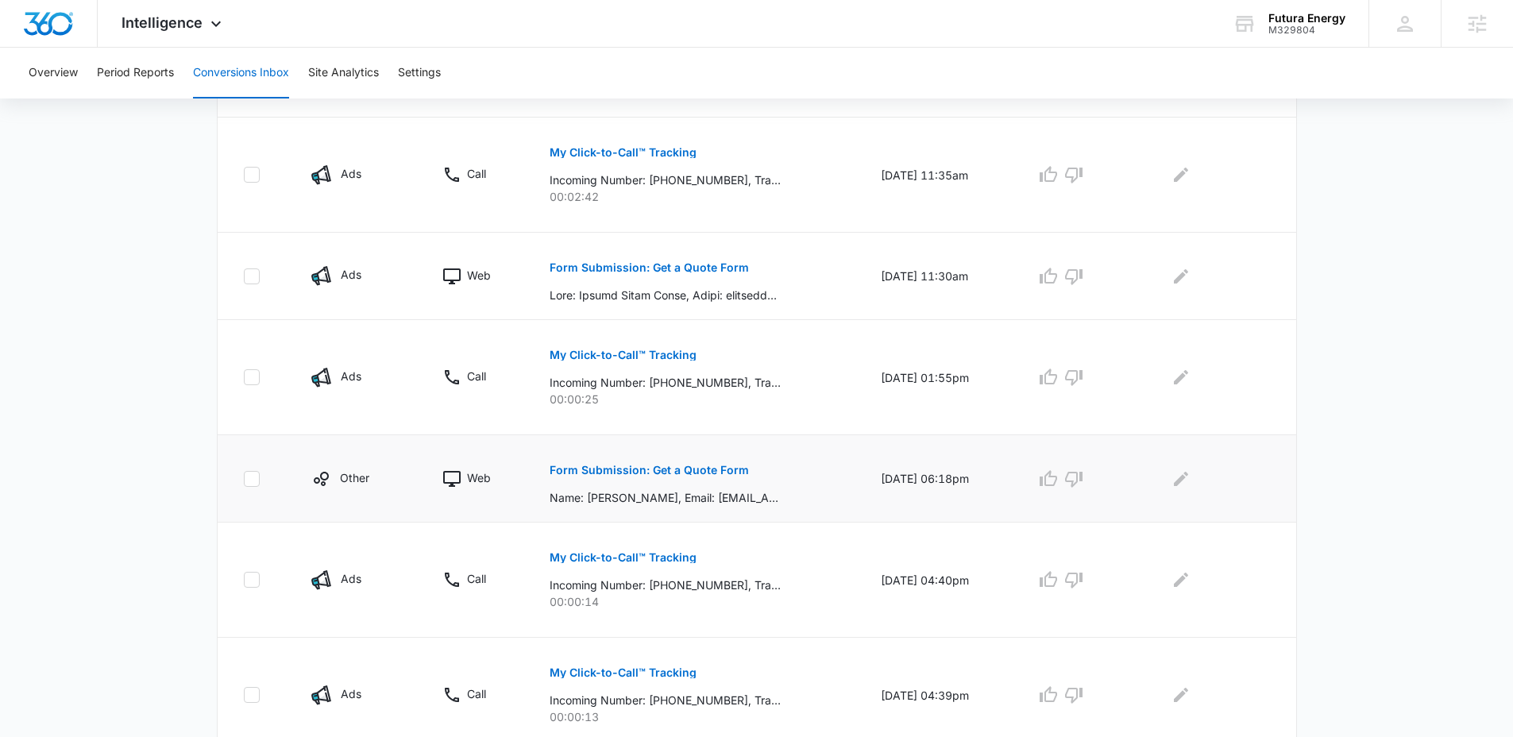
scroll to position [516, 0]
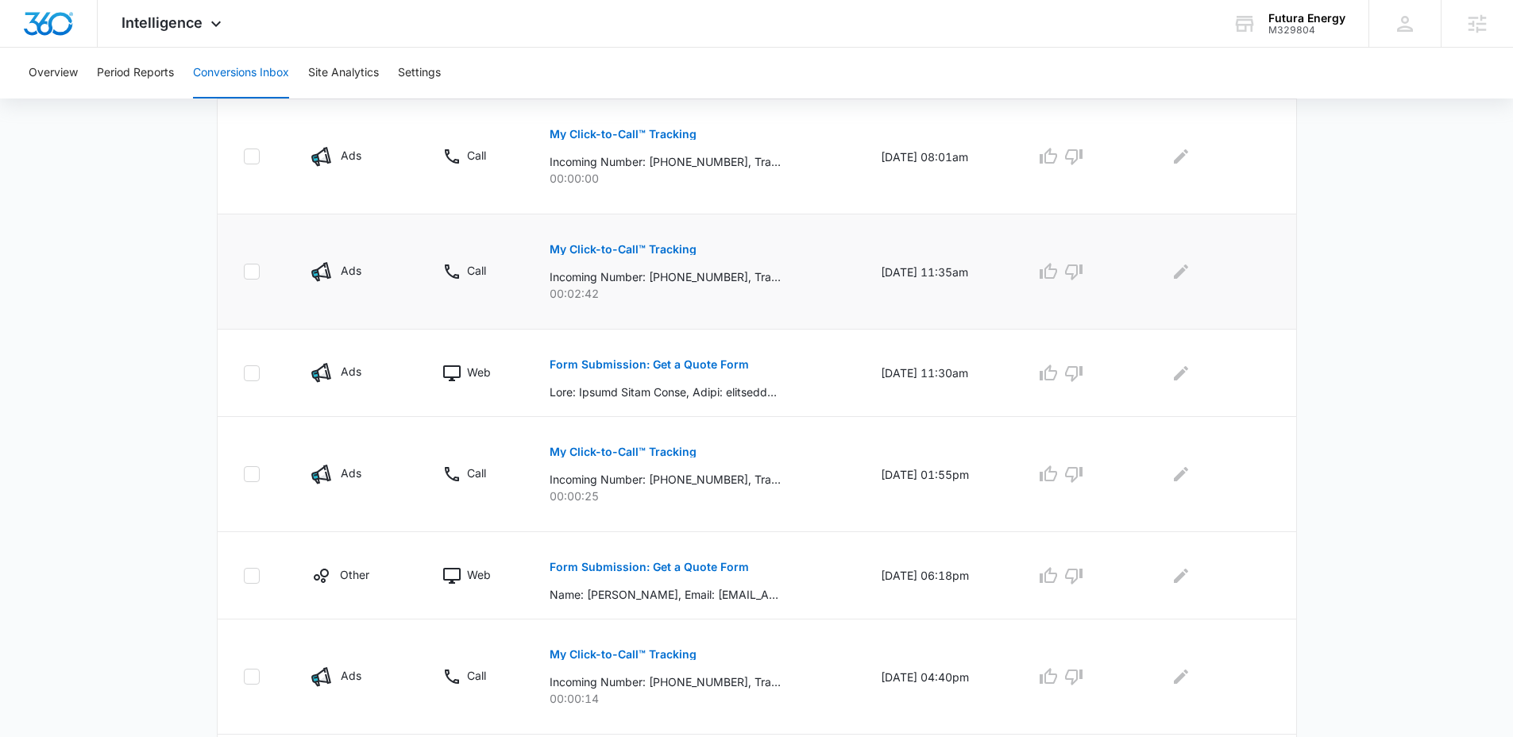
click at [673, 251] on p "My Click-to-Call™ Tracking" at bounding box center [623, 249] width 147 height 11
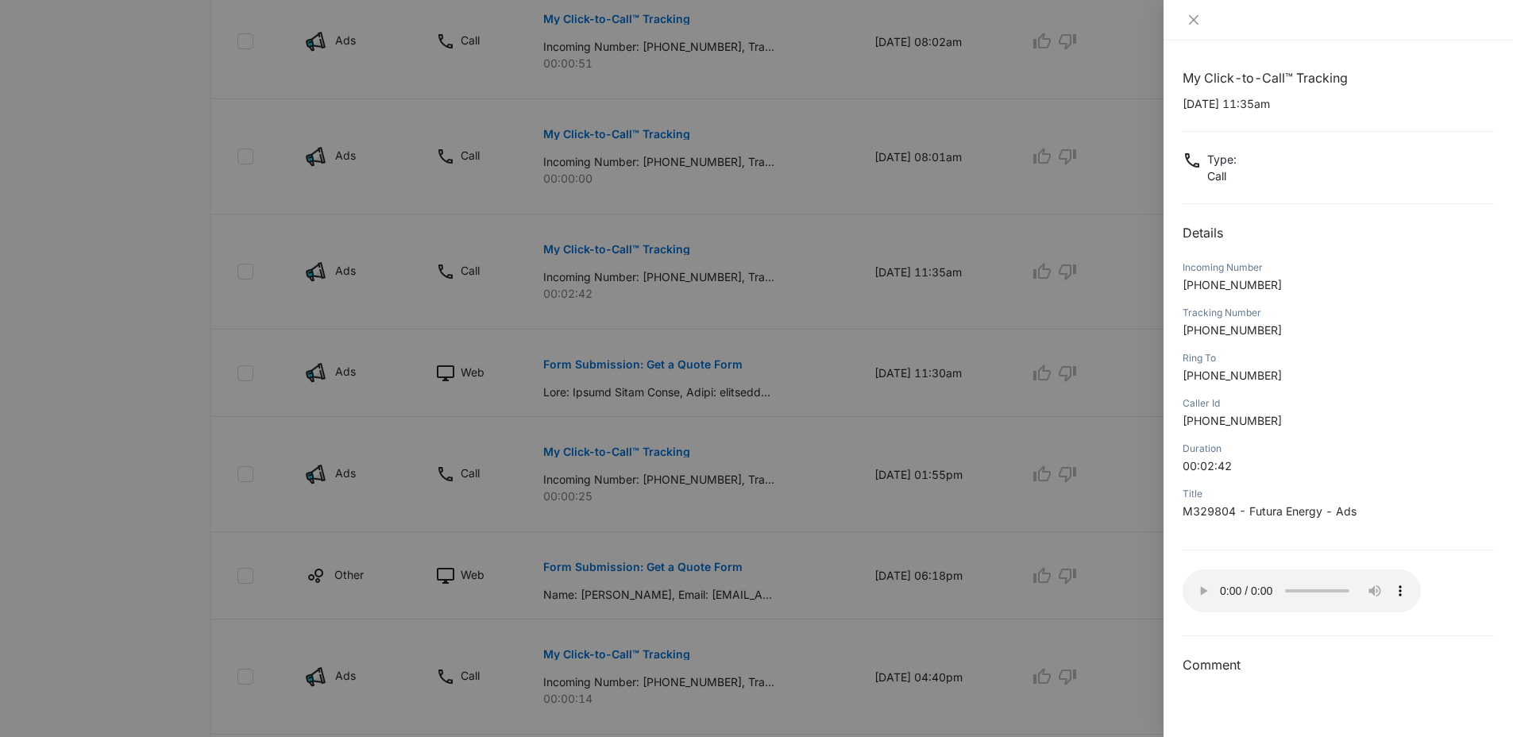
click at [811, 561] on div at bounding box center [756, 368] width 1513 height 737
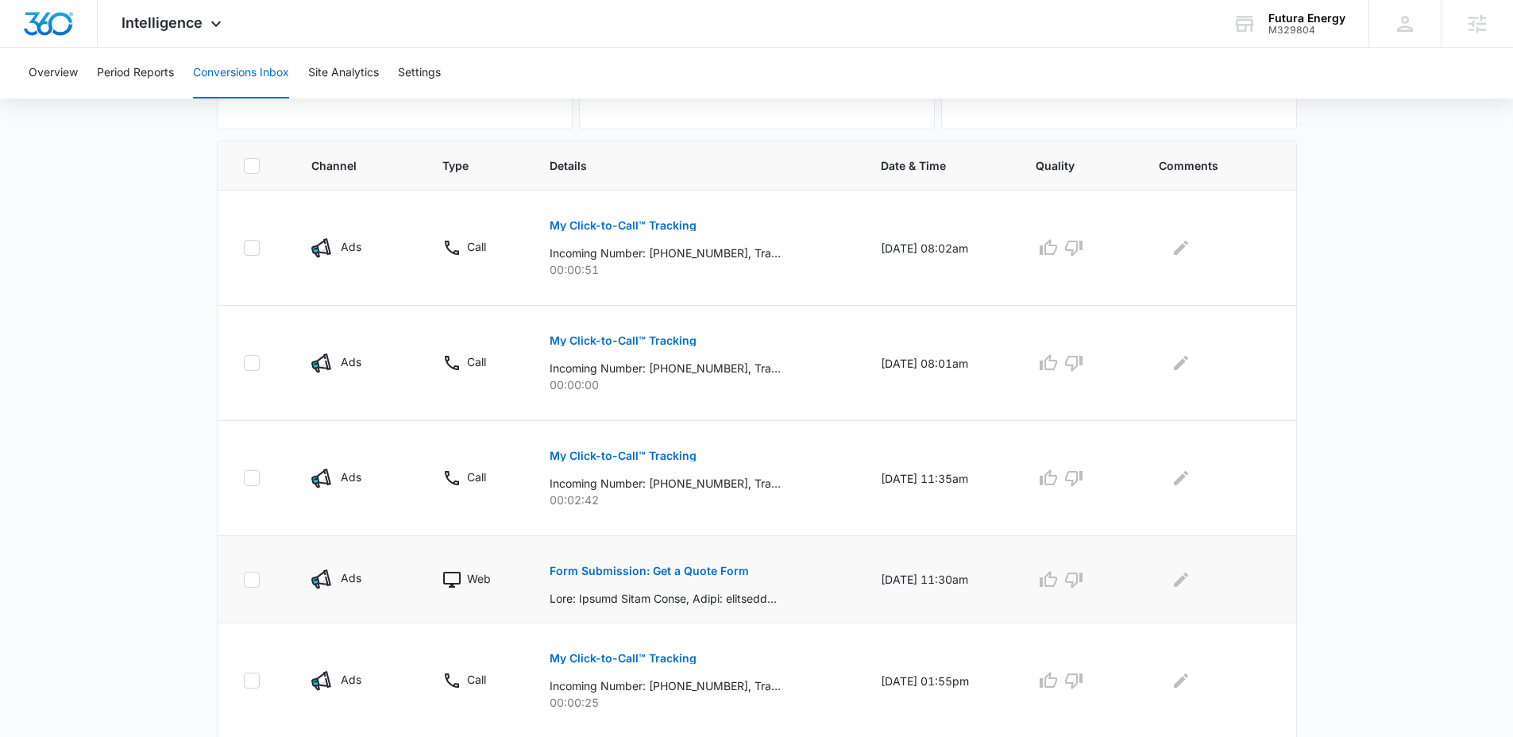
scroll to position [287, 0]
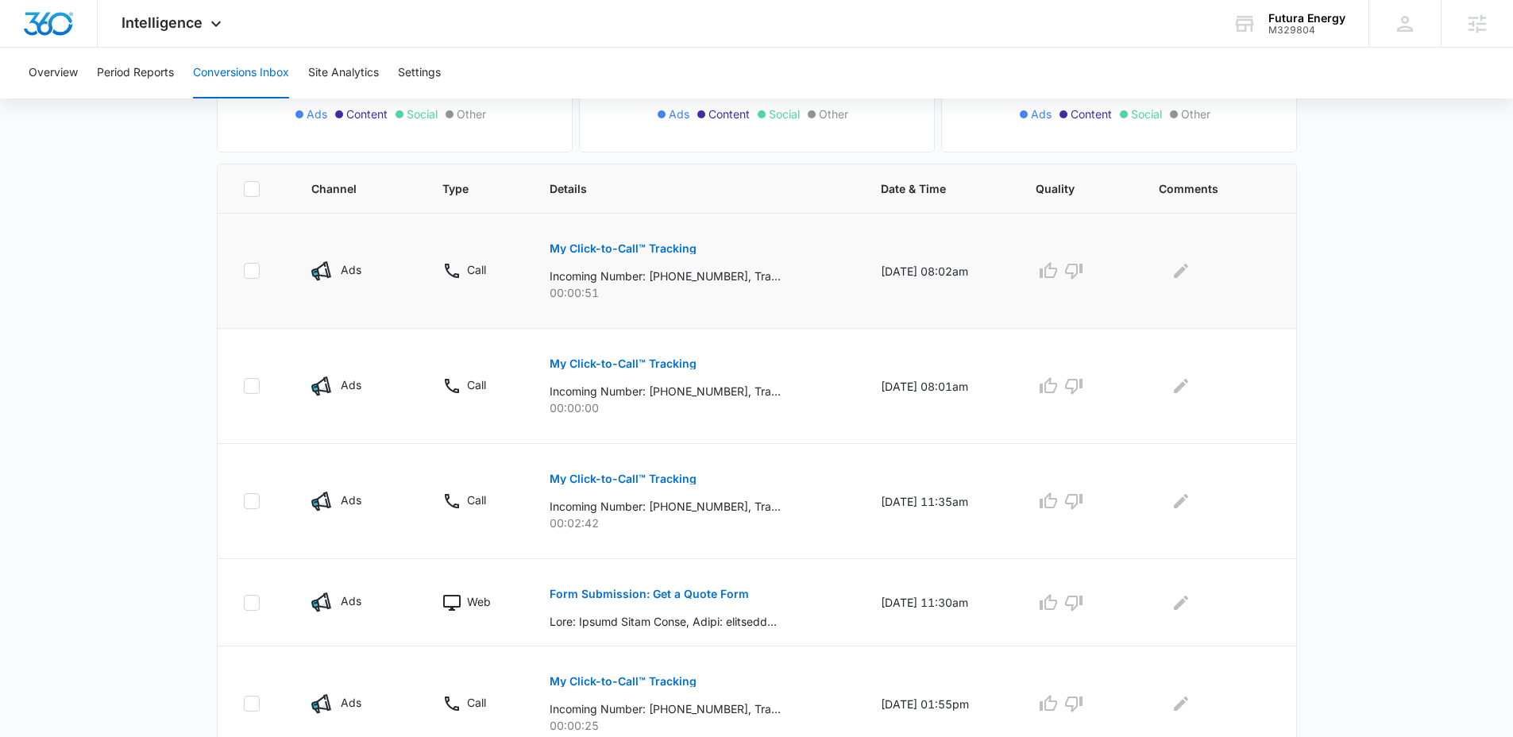
click at [656, 249] on p "My Click-to-Call™ Tracking" at bounding box center [623, 248] width 147 height 11
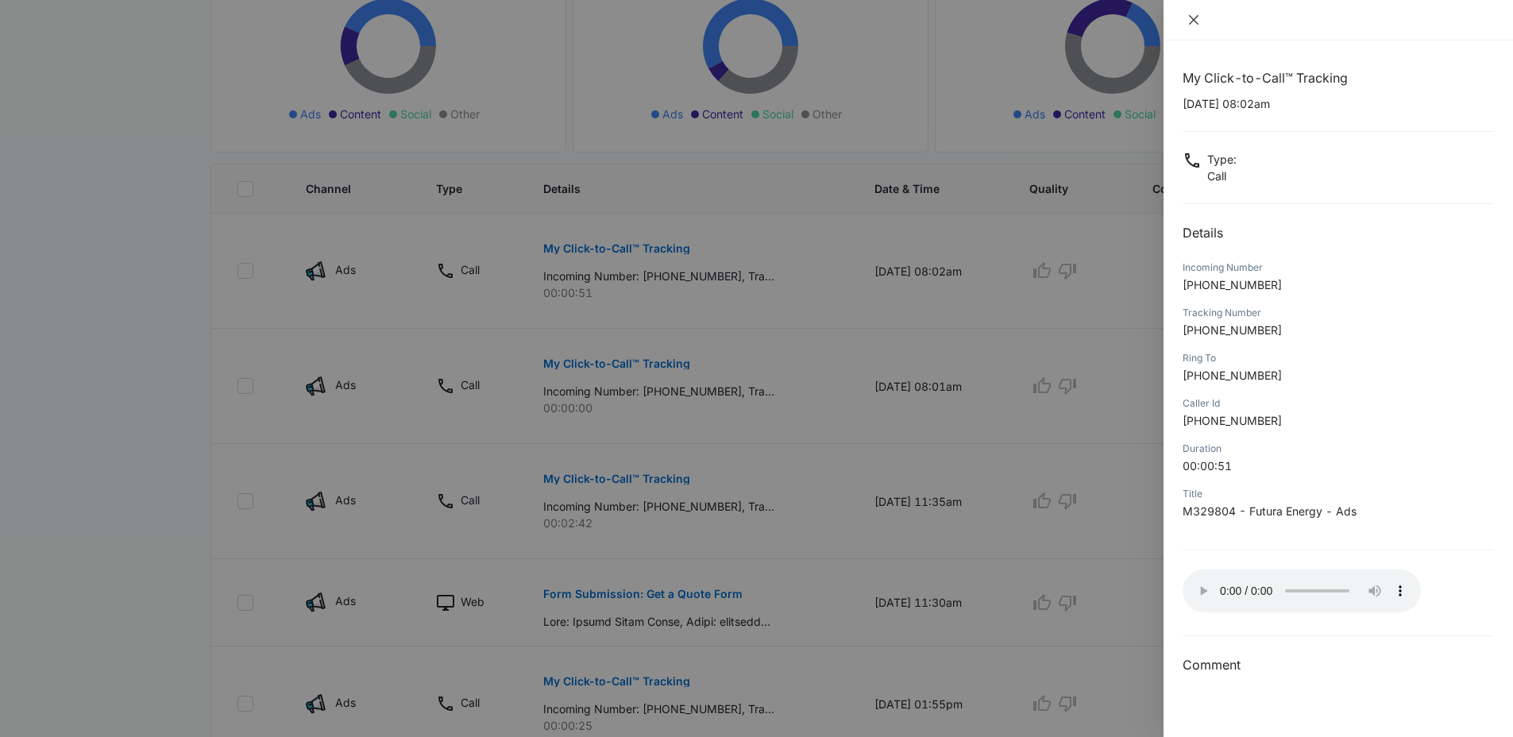
click at [1190, 21] on icon "close" at bounding box center [1193, 20] width 13 height 13
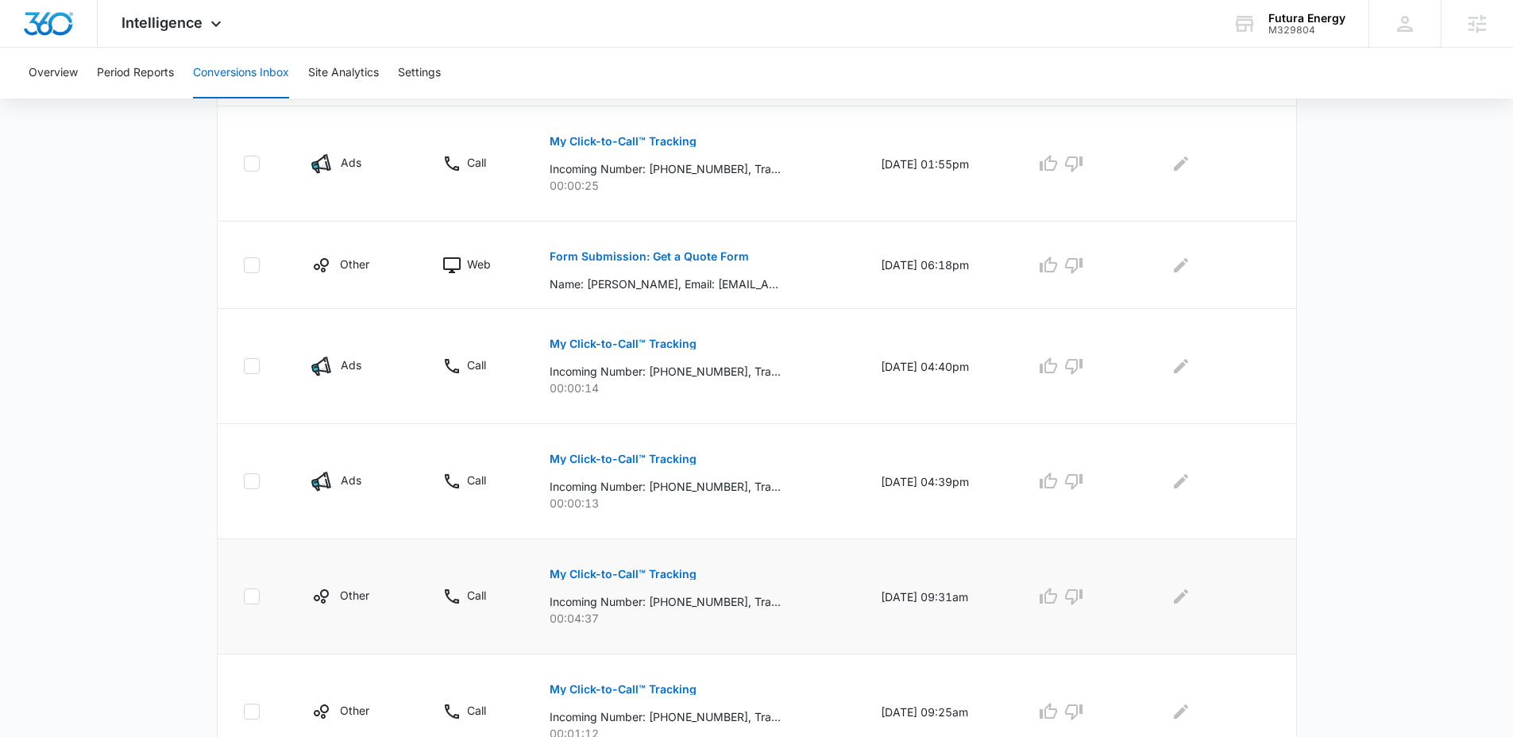
scroll to position [909, 0]
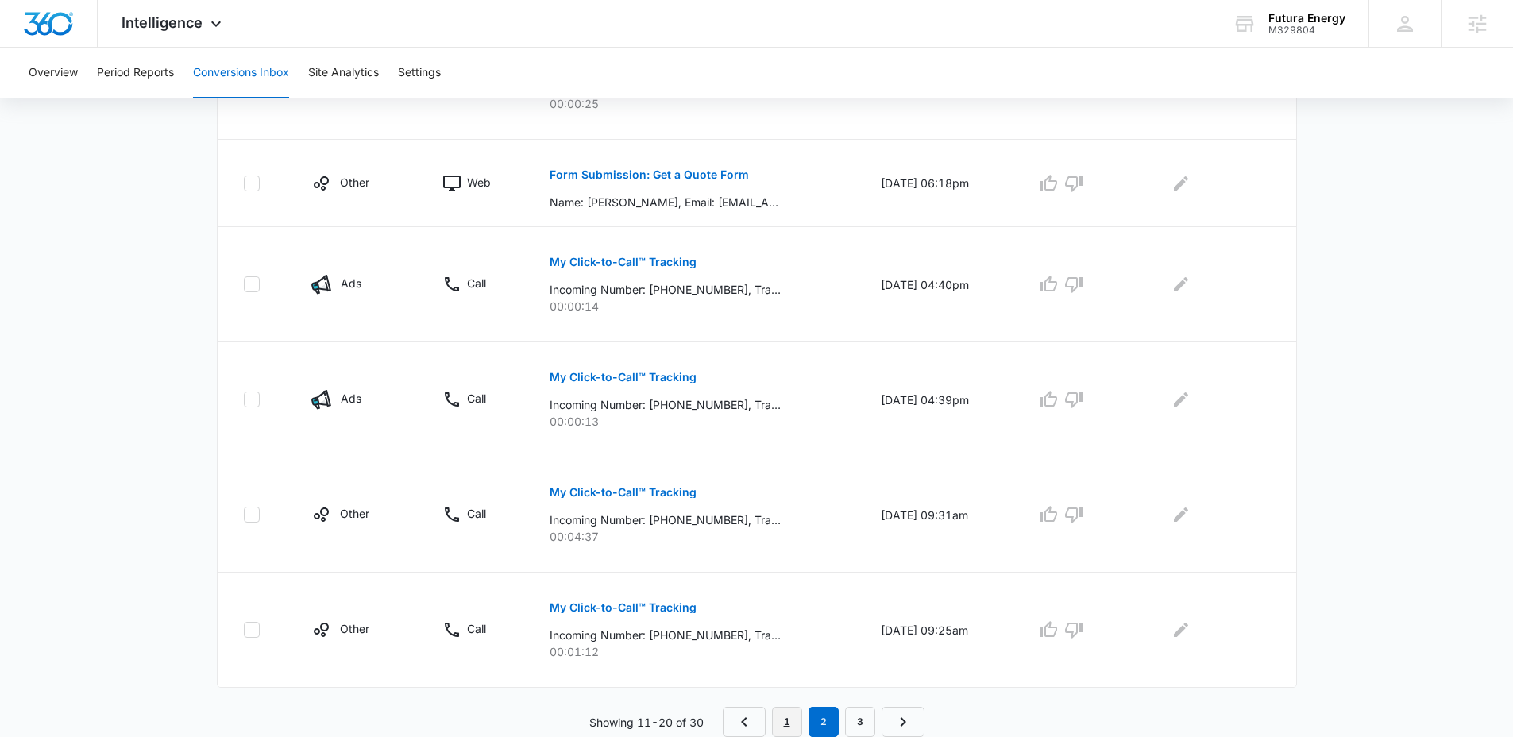
click at [790, 716] on link "1" at bounding box center [787, 722] width 30 height 30
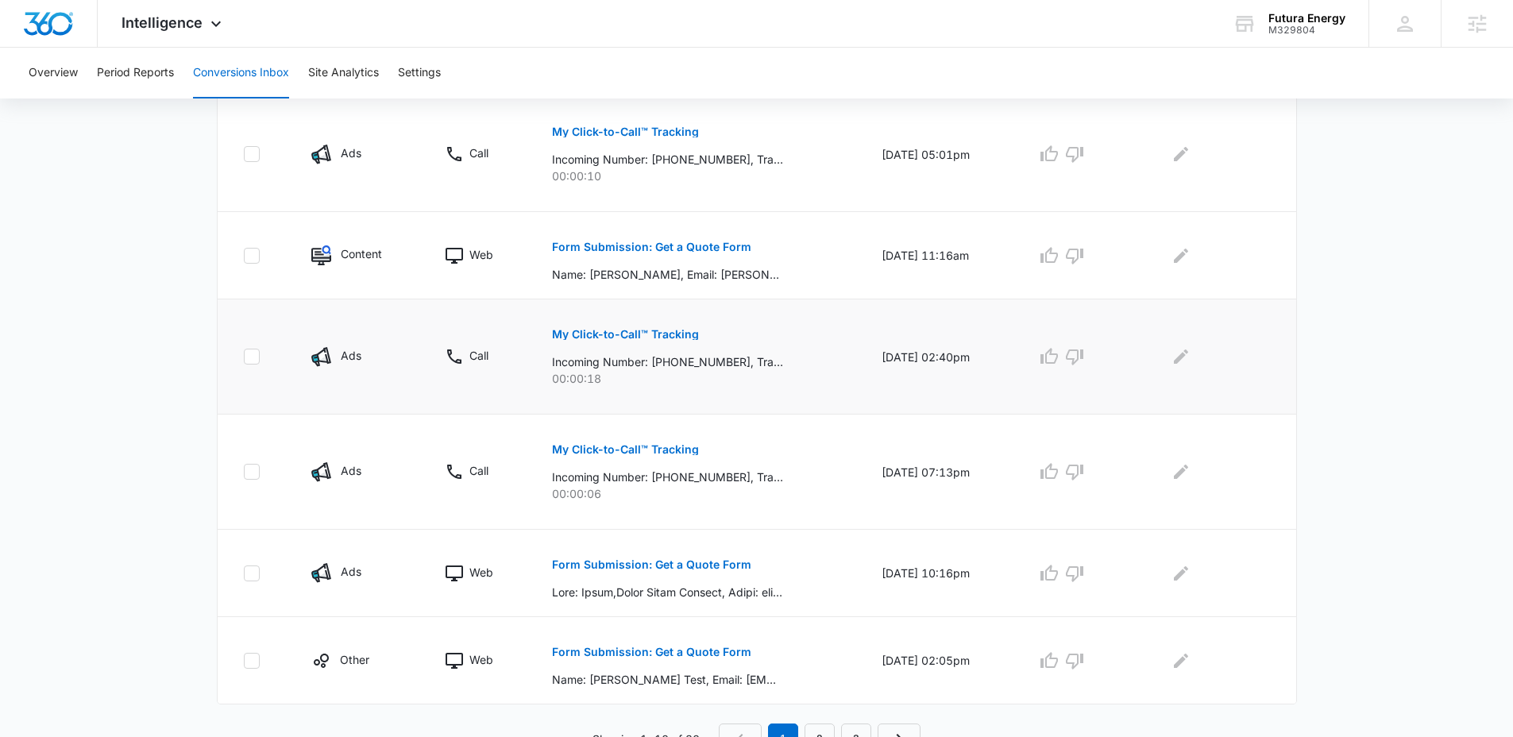
scroll to position [853, 0]
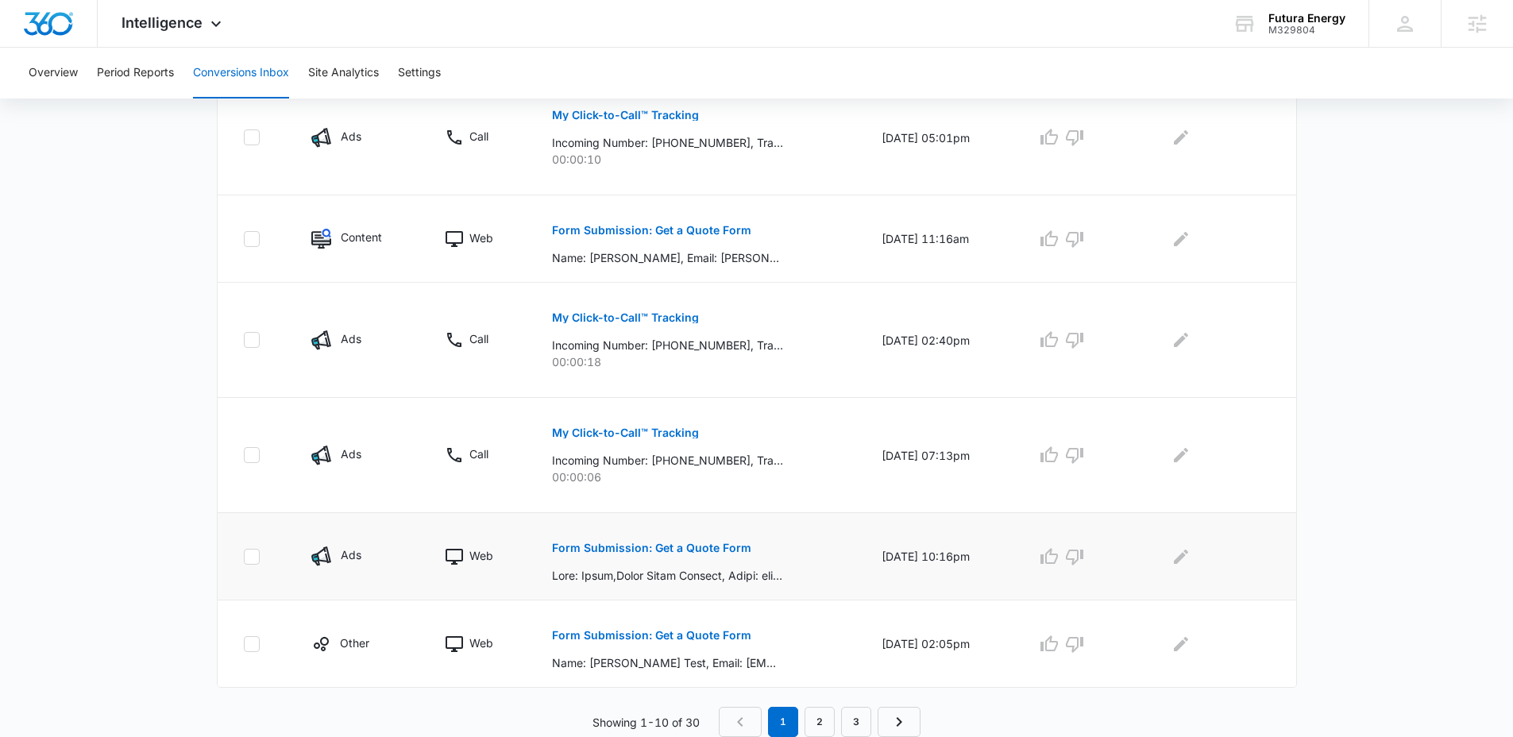
click at [714, 541] on button "Form Submission: Get a Quote Form" at bounding box center [651, 548] width 199 height 38
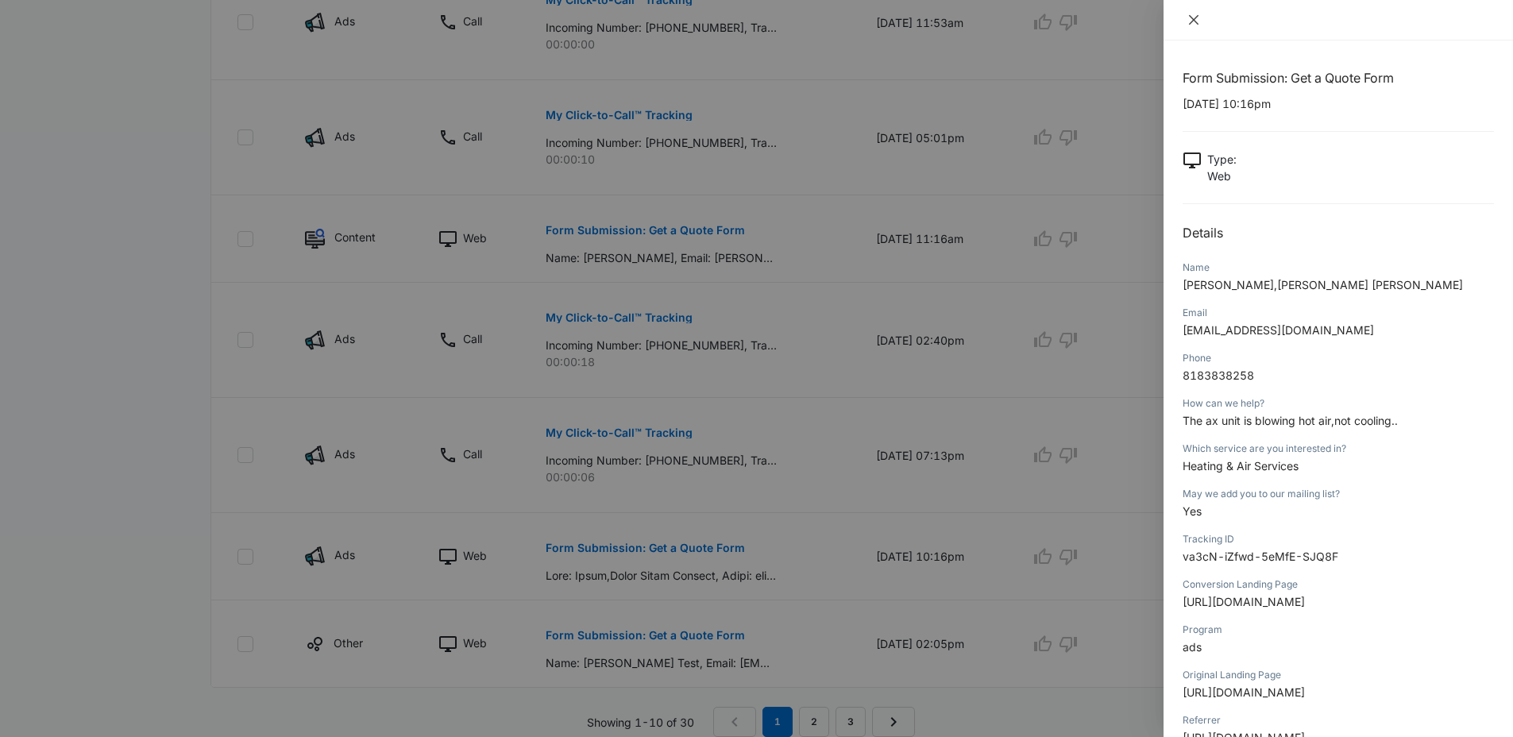
click at [1194, 23] on icon "close" at bounding box center [1193, 20] width 13 height 13
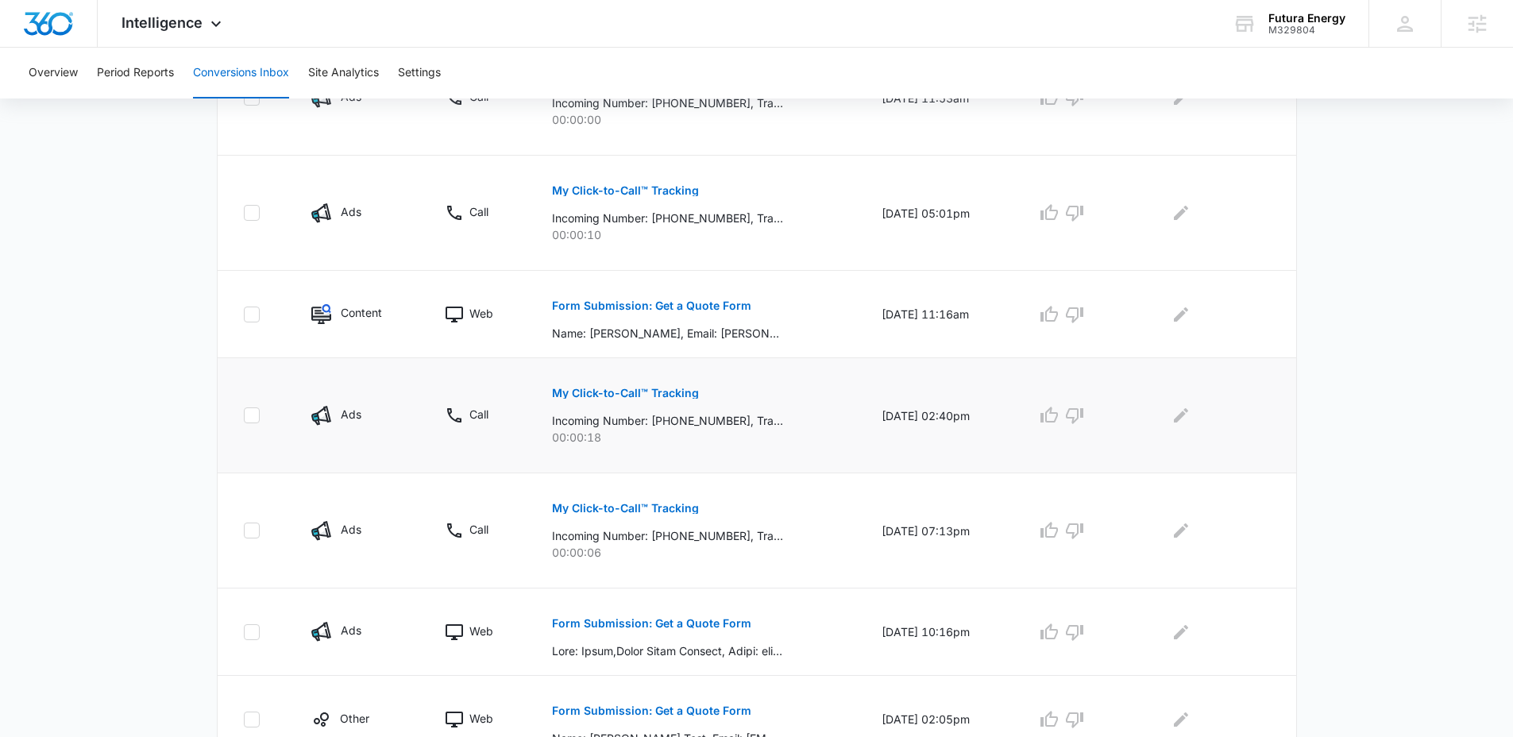
scroll to position [763, 0]
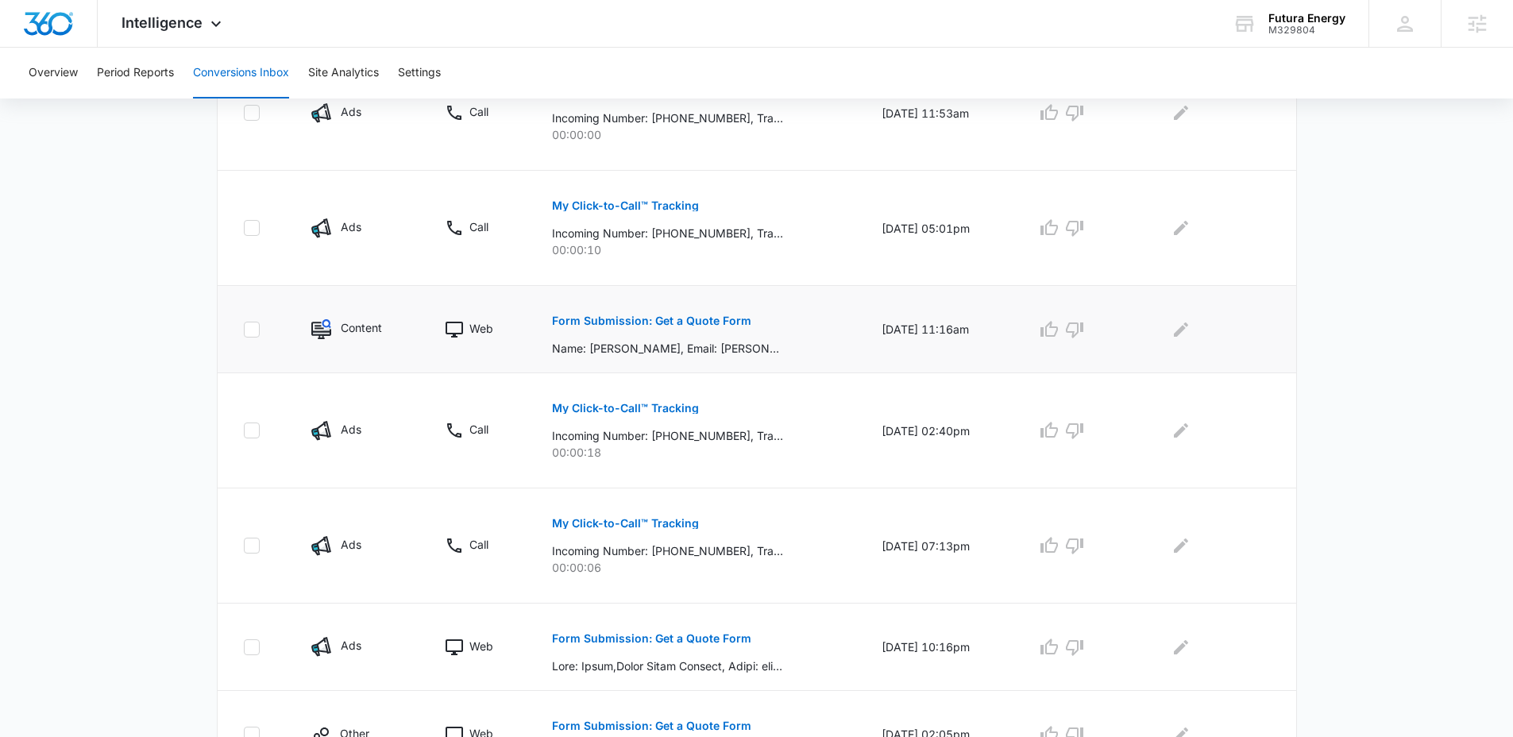
click at [728, 327] on button "Form Submission: Get a Quote Form" at bounding box center [651, 321] width 199 height 38
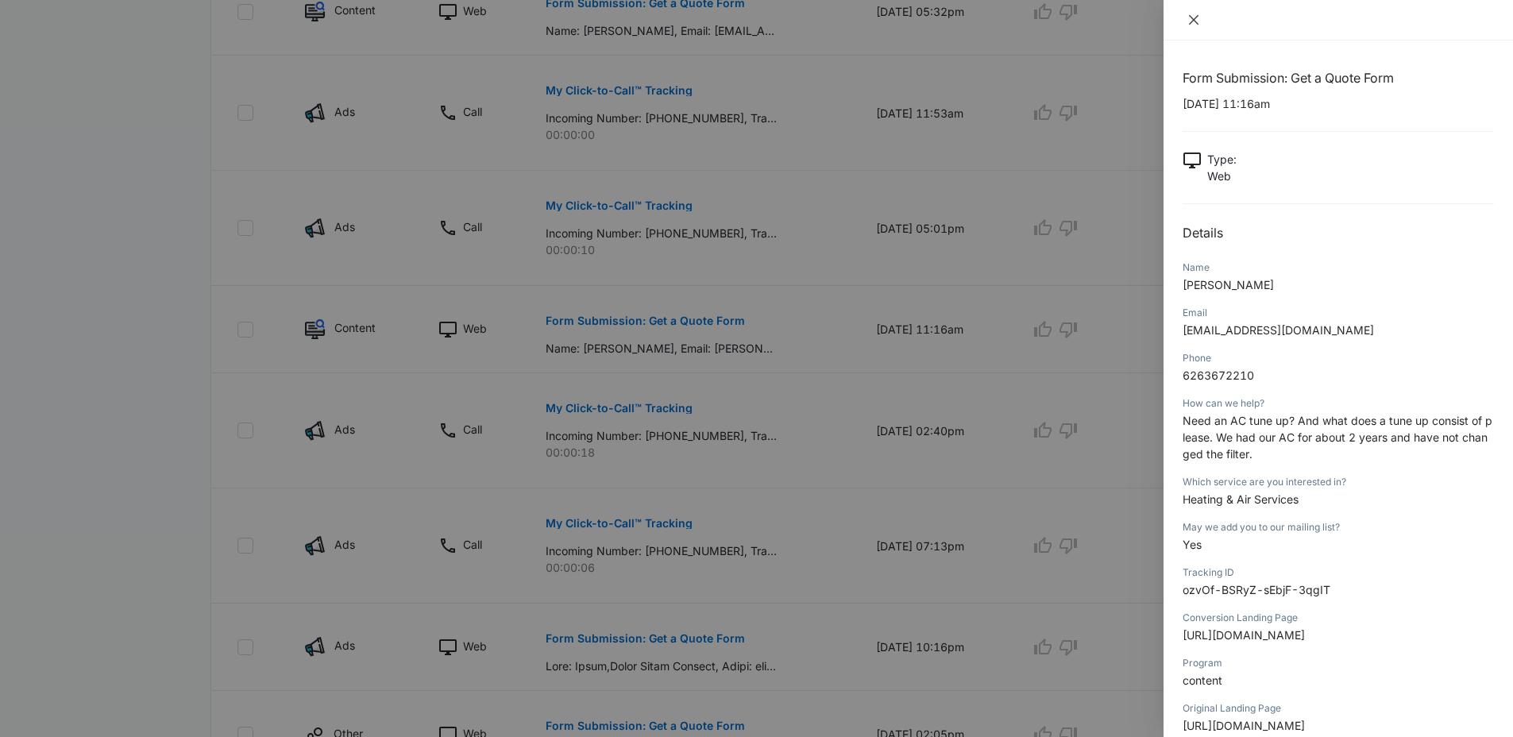
click at [1197, 21] on icon "close" at bounding box center [1193, 20] width 13 height 13
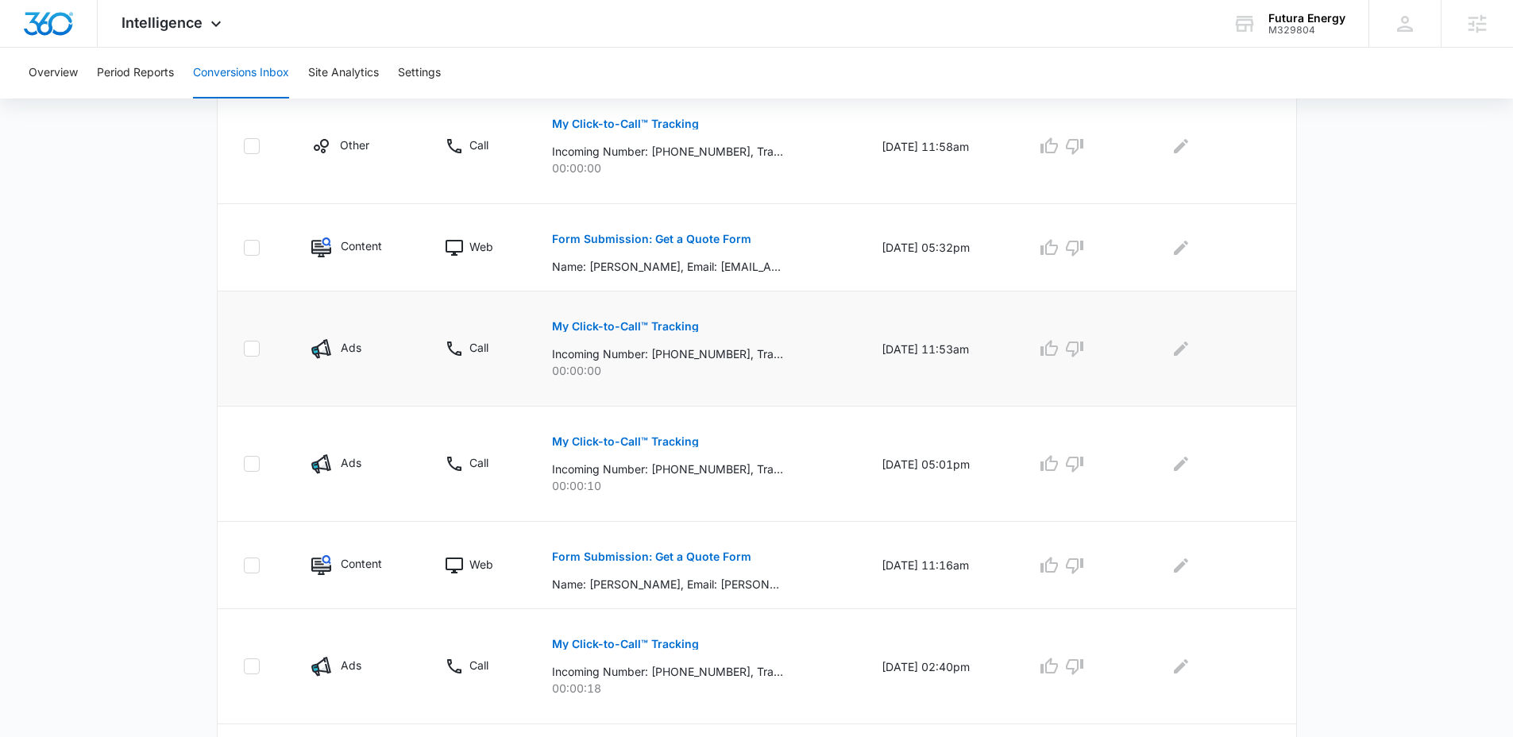
scroll to position [509, 0]
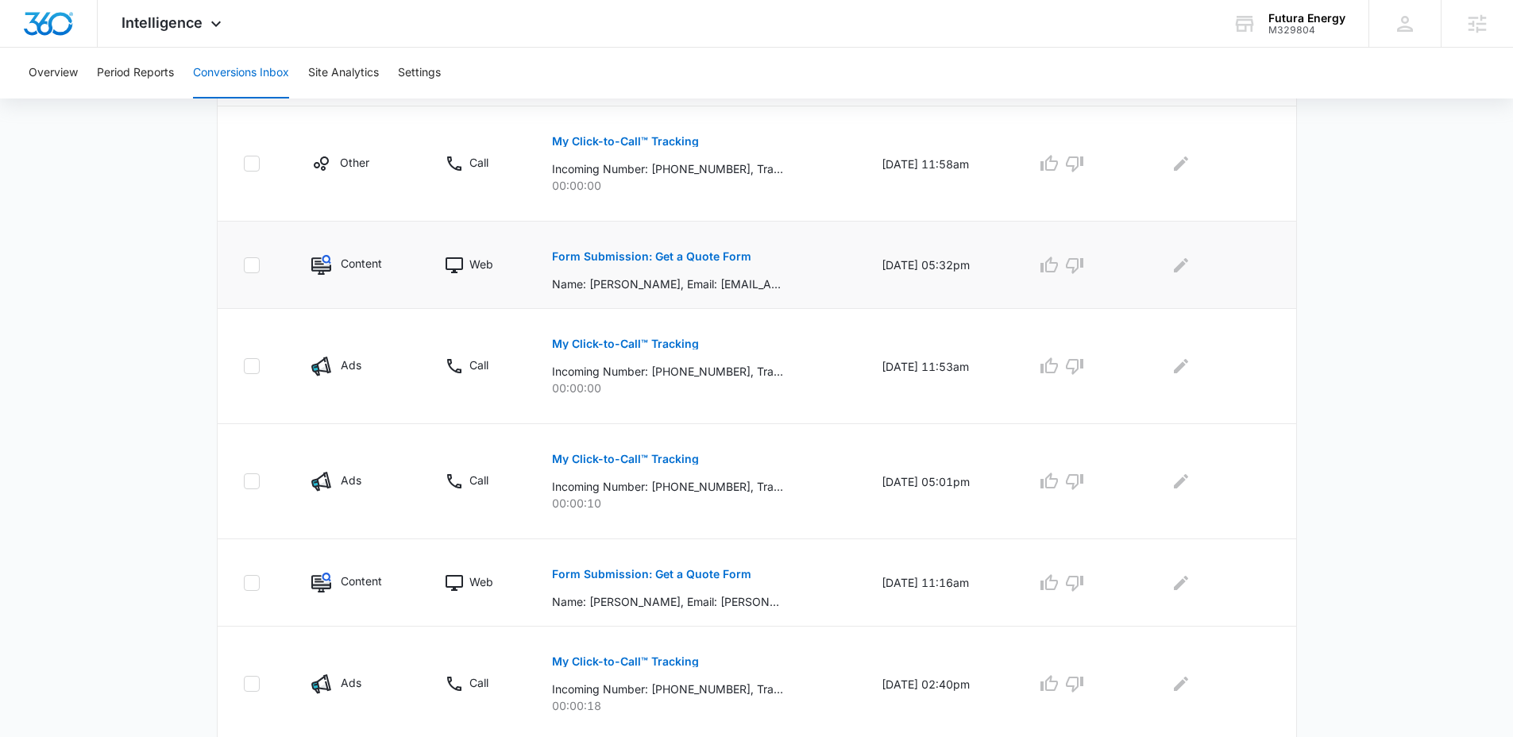
click at [734, 261] on p "Form Submission: Get a Quote Form" at bounding box center [651, 256] width 199 height 11
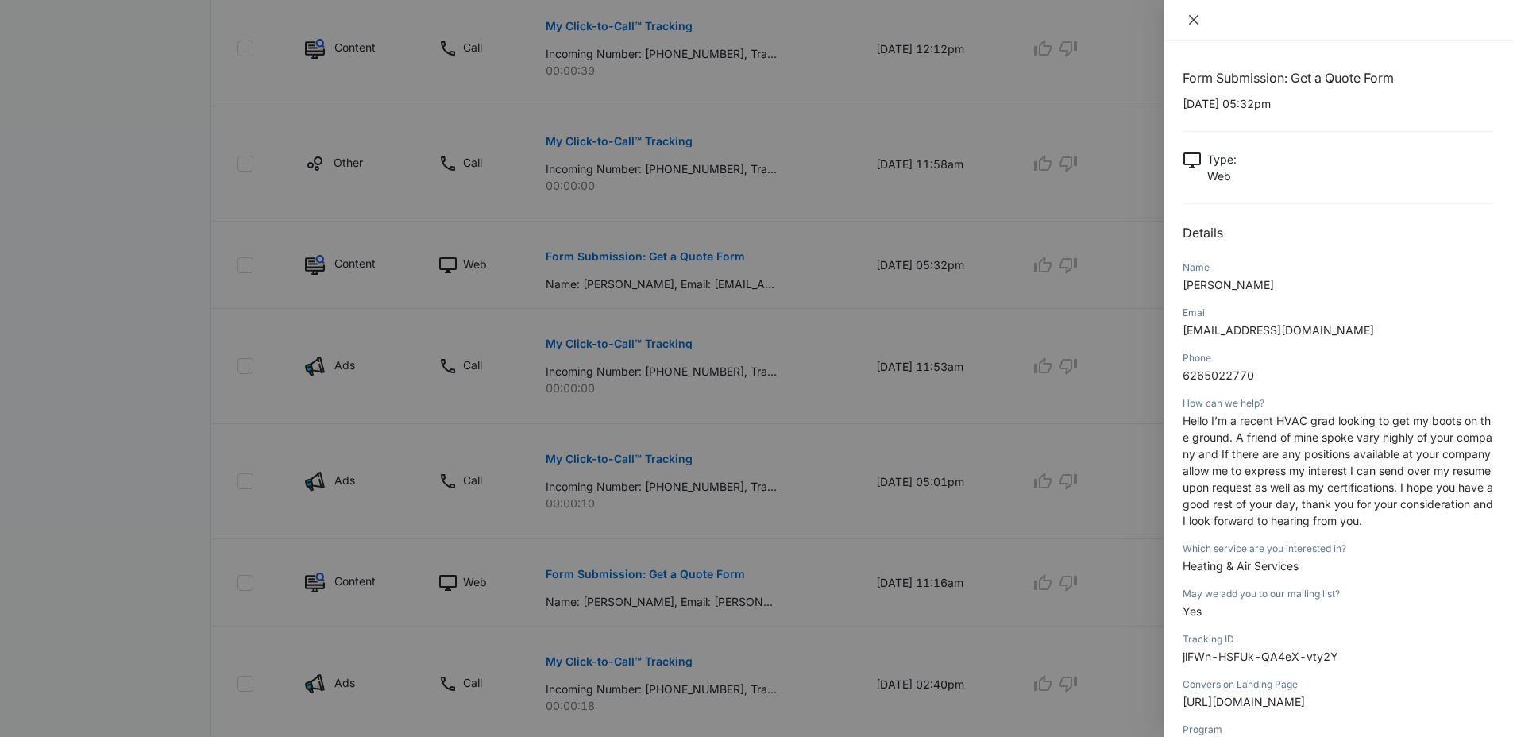
click at [1192, 21] on icon "close" at bounding box center [1193, 20] width 13 height 13
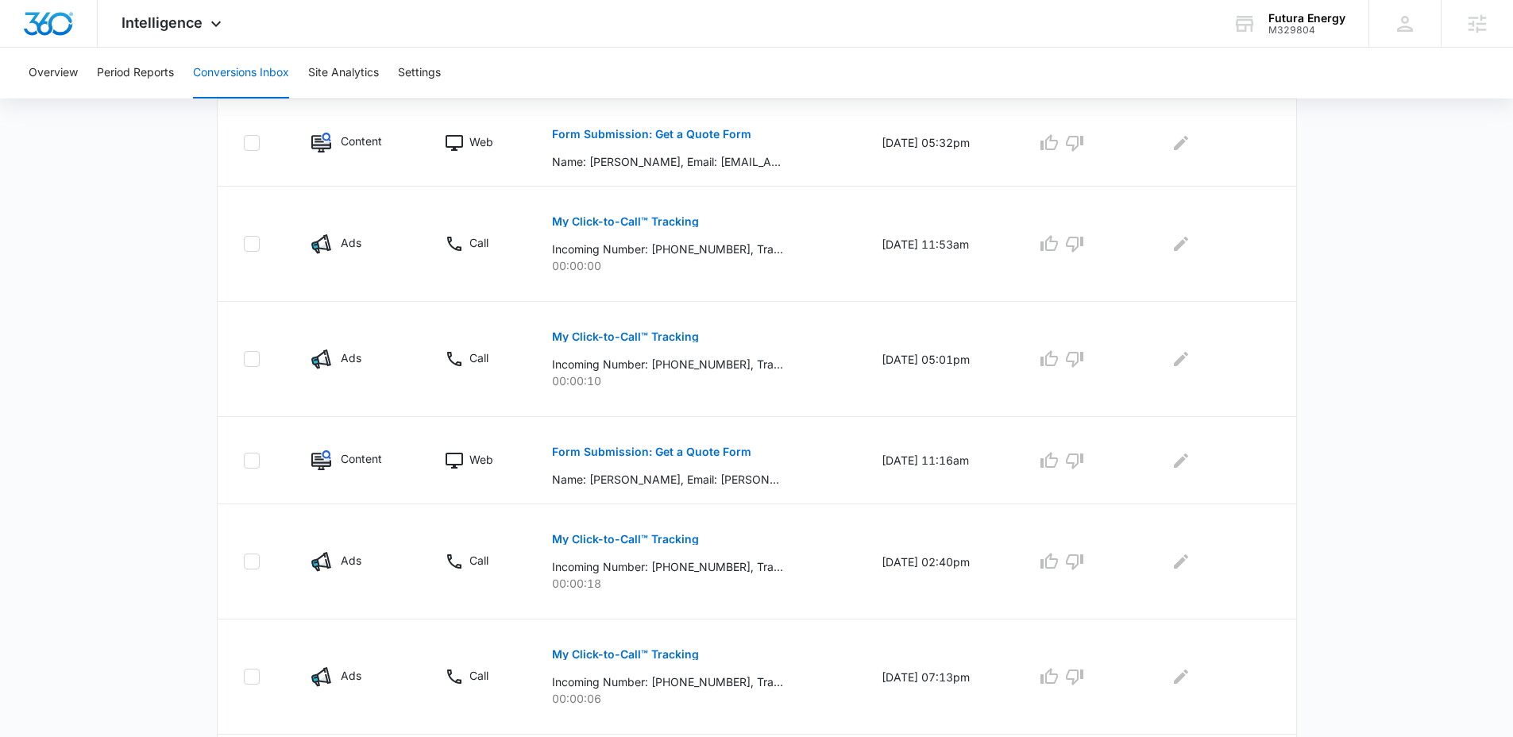
scroll to position [513, 0]
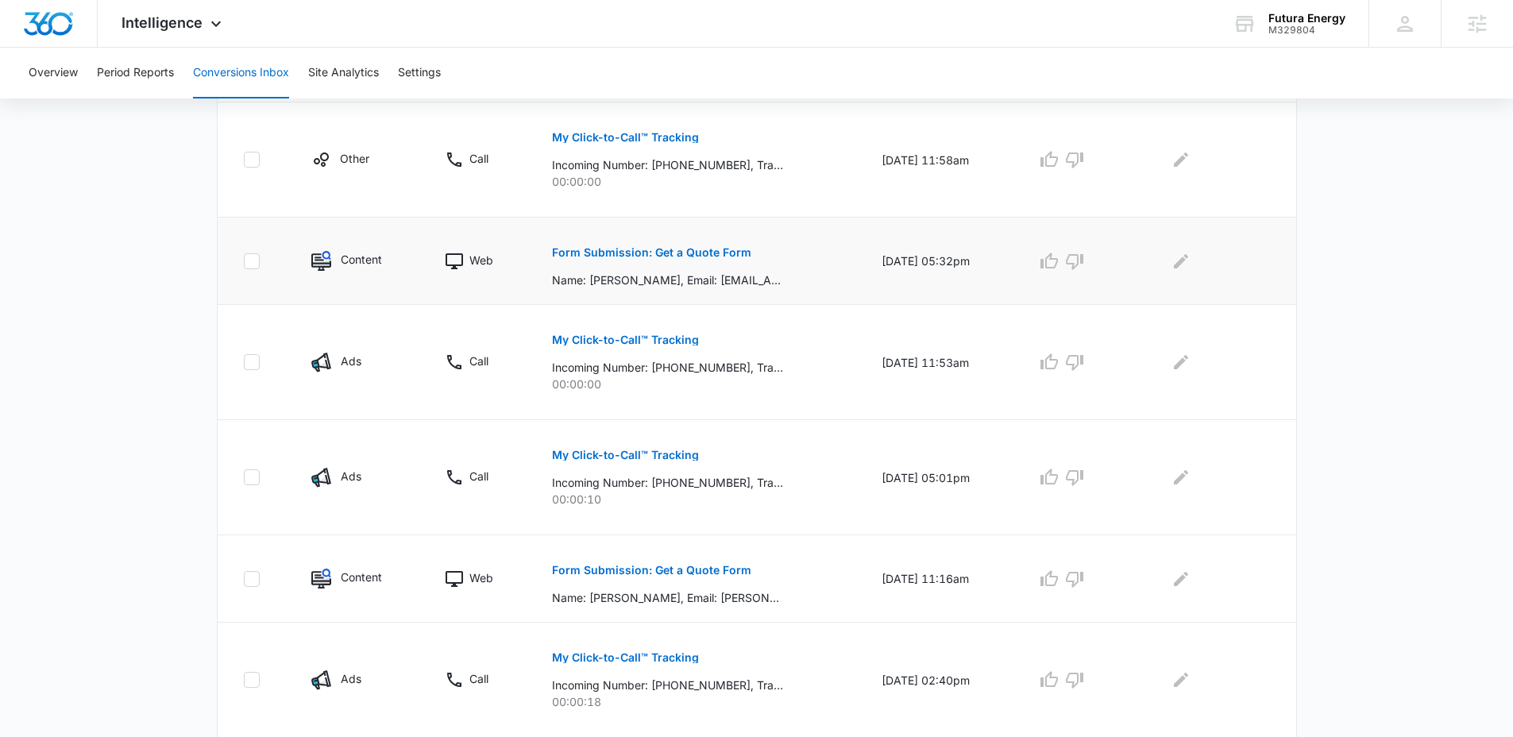
click at [714, 257] on p "Form Submission: Get a Quote Form" at bounding box center [651, 252] width 199 height 11
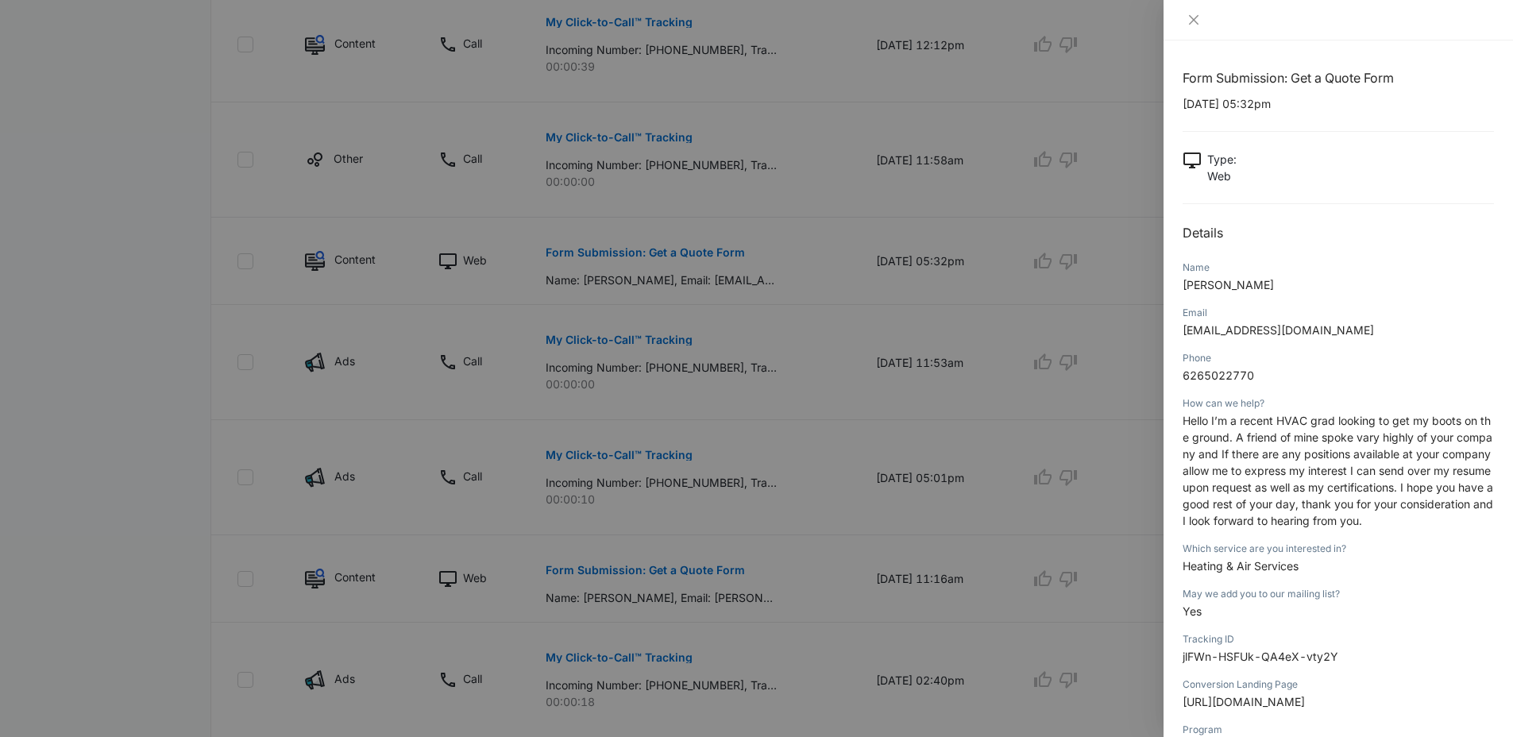
click at [982, 254] on div at bounding box center [756, 368] width 1513 height 737
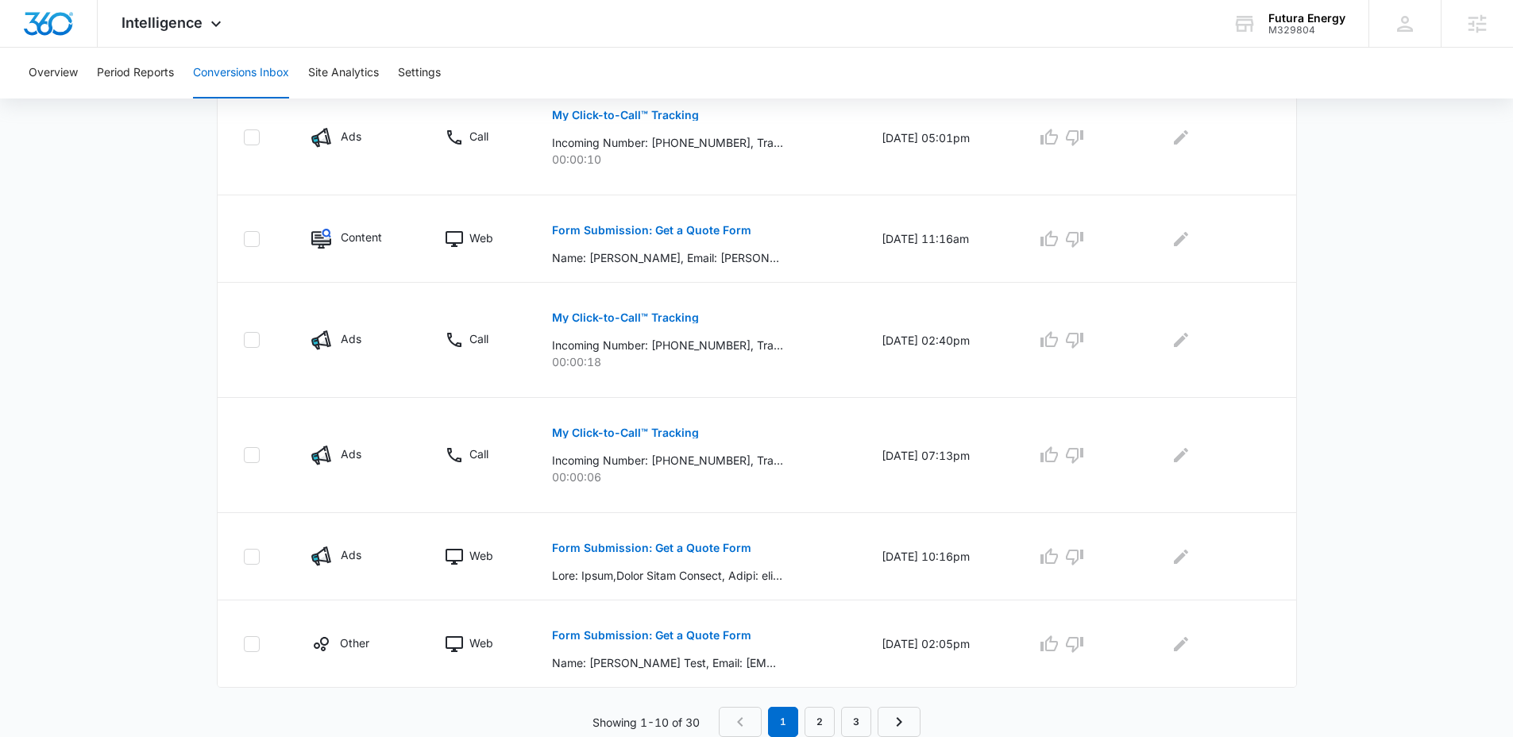
scroll to position [280, 0]
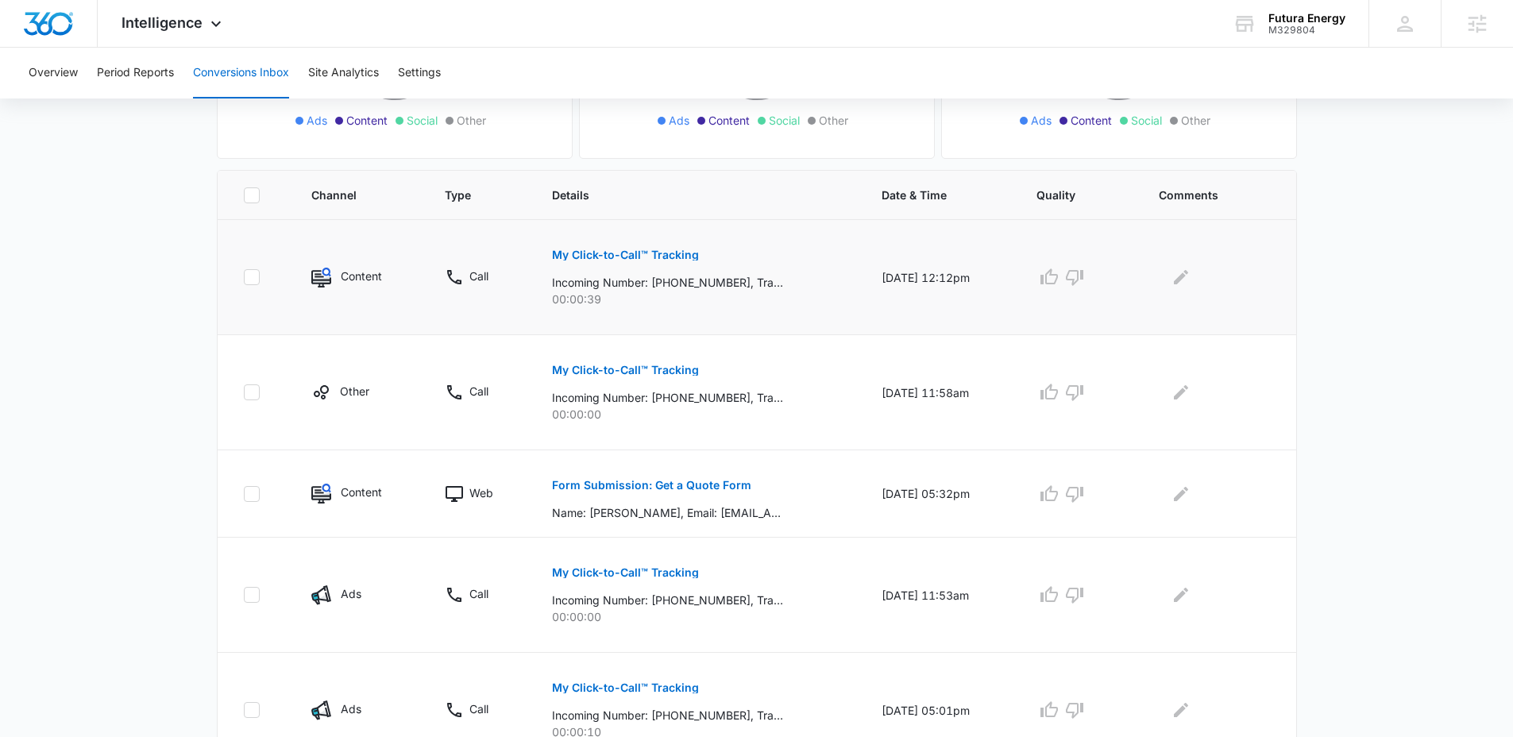
click at [668, 263] on button "My Click-to-Call™ Tracking" at bounding box center [625, 255] width 147 height 38
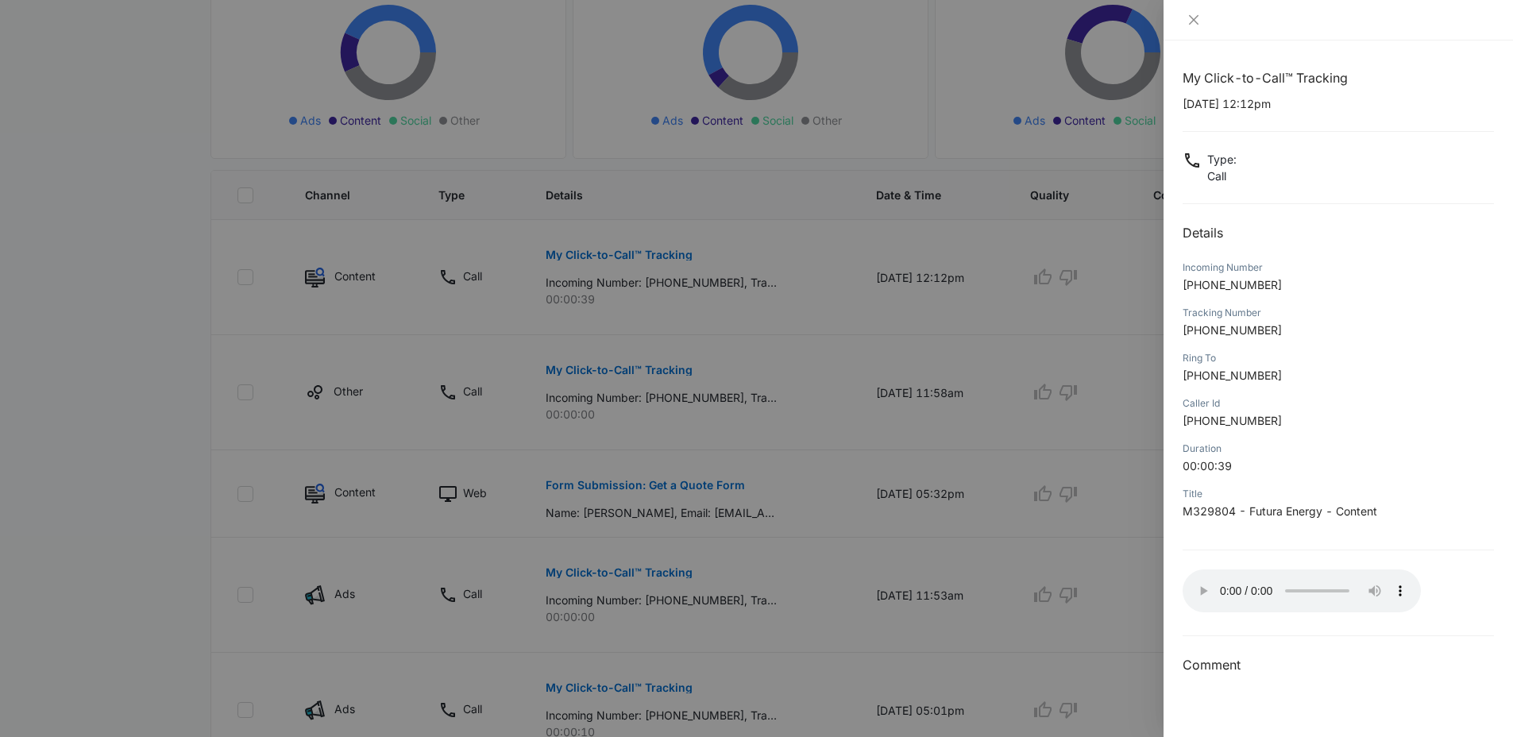
click at [1098, 421] on div at bounding box center [756, 368] width 1513 height 737
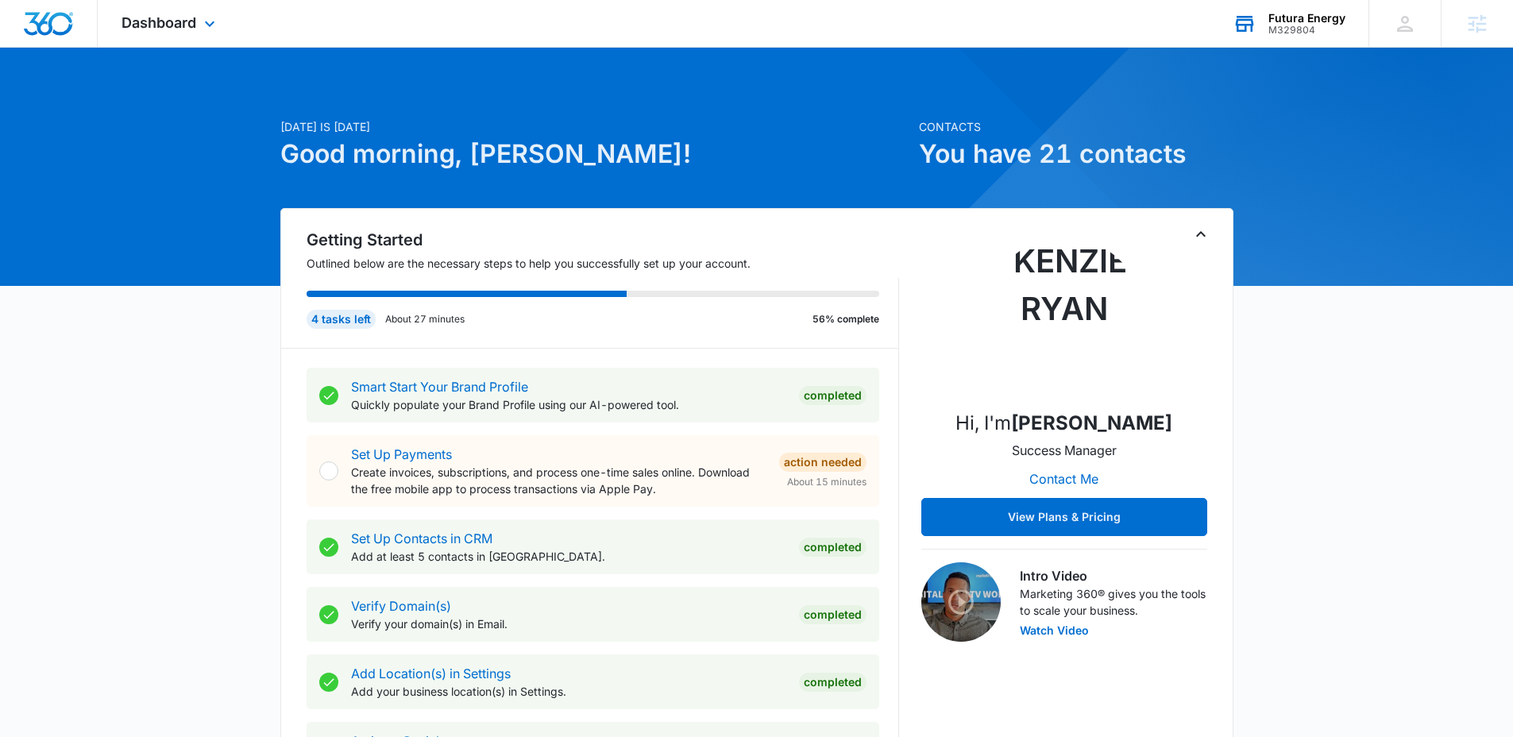
click at [1285, 34] on div "M329804" at bounding box center [1306, 30] width 77 height 11
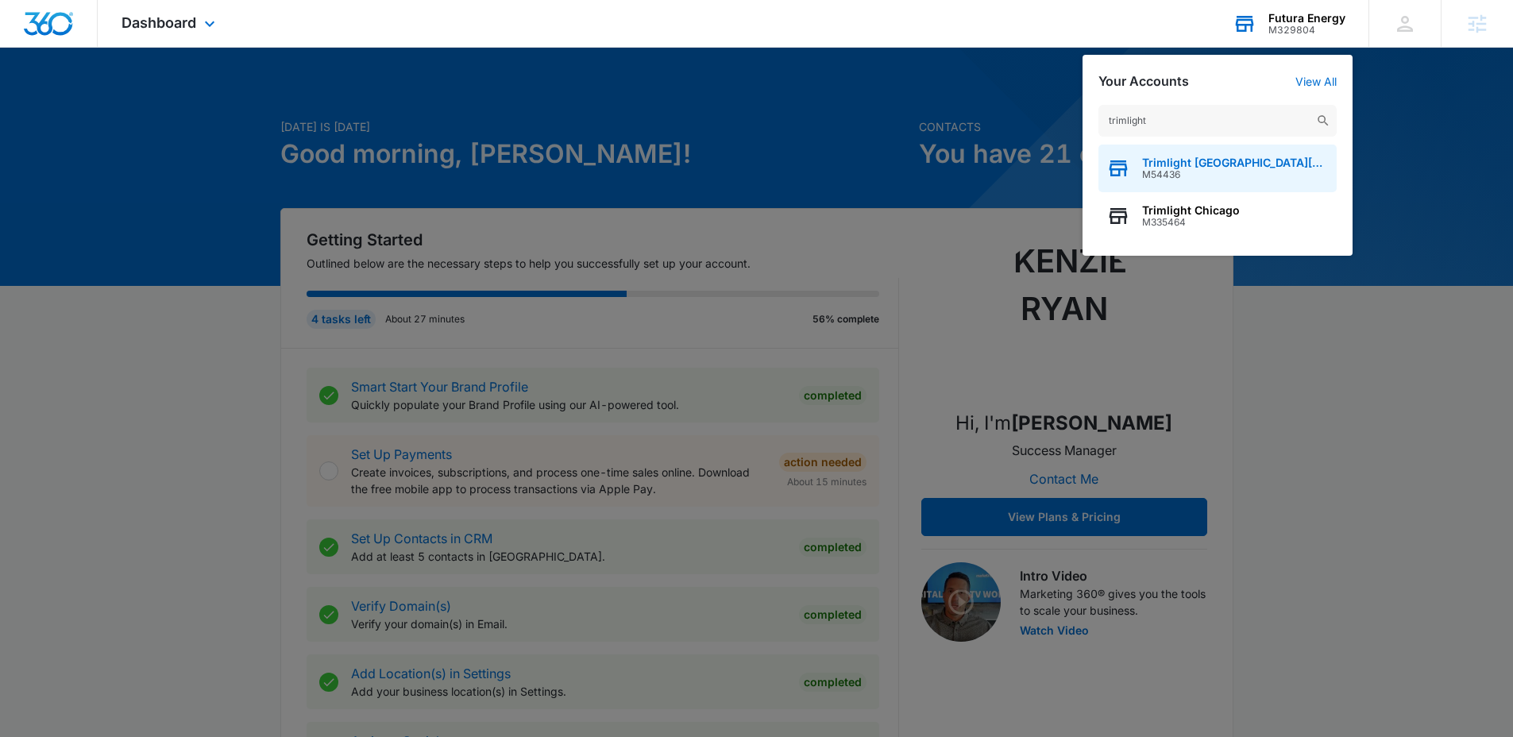
type input "trimlight"
click at [1240, 167] on div "Trimlight St. Louis M54436" at bounding box center [1217, 169] width 238 height 48
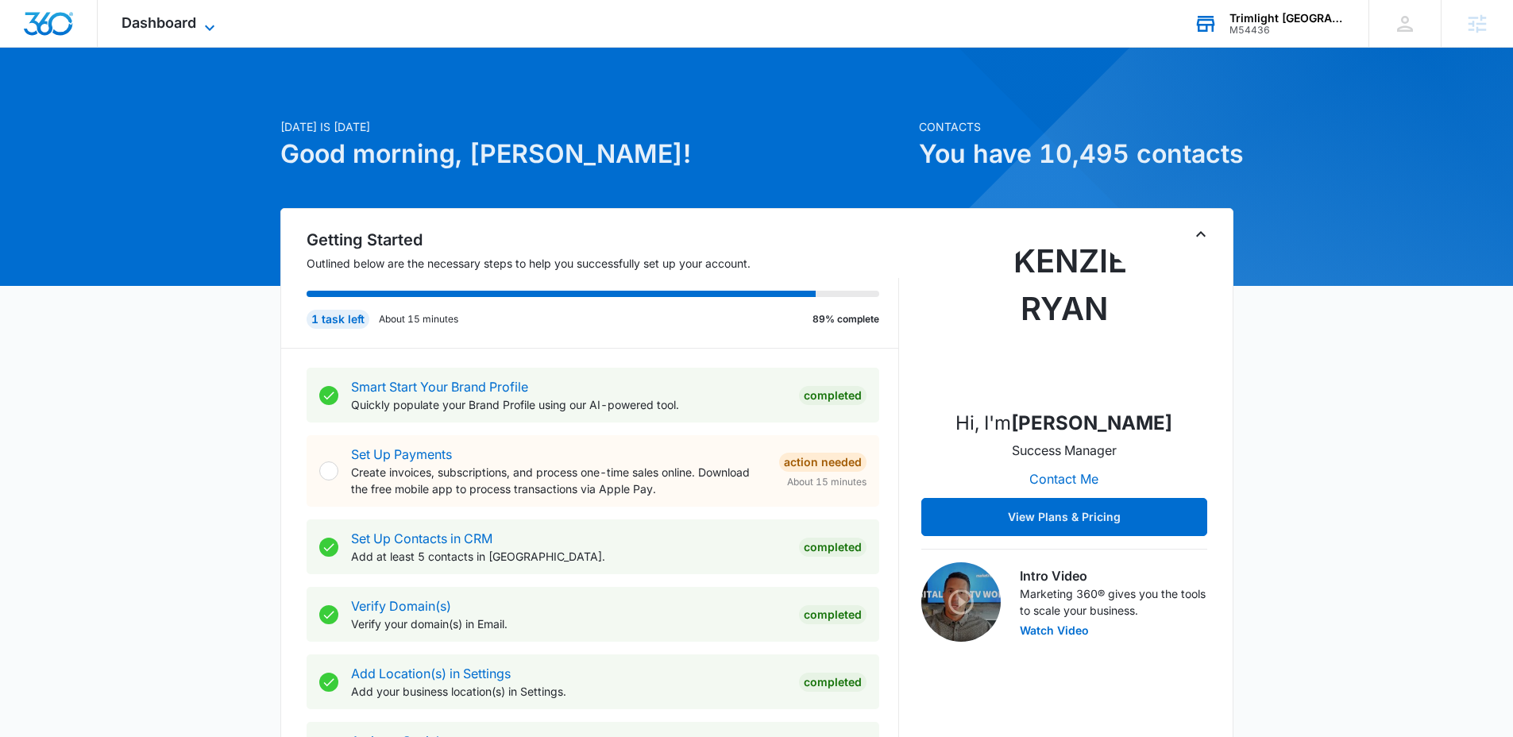
click at [168, 28] on span "Dashboard" at bounding box center [159, 22] width 75 height 17
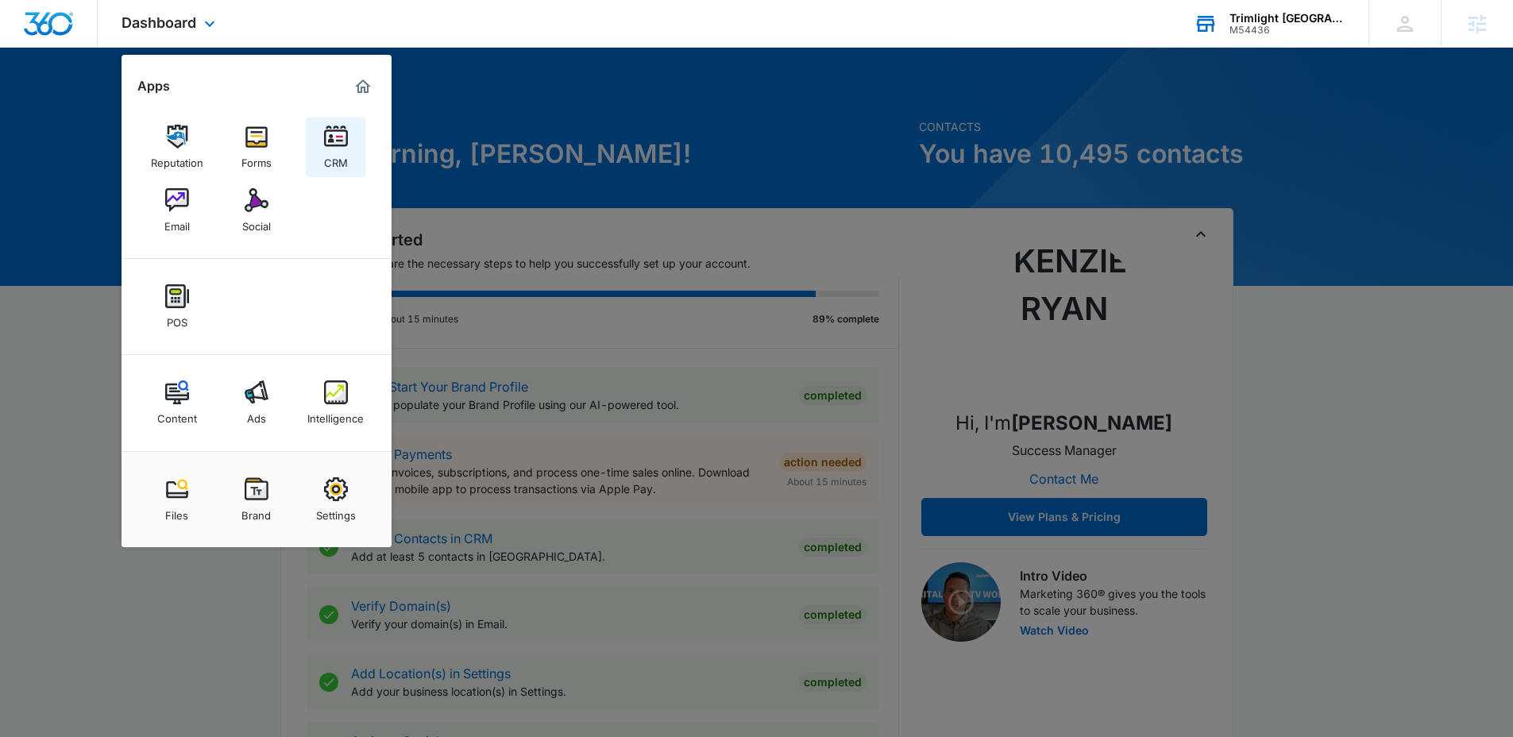
click at [325, 146] on img at bounding box center [336, 137] width 24 height 24
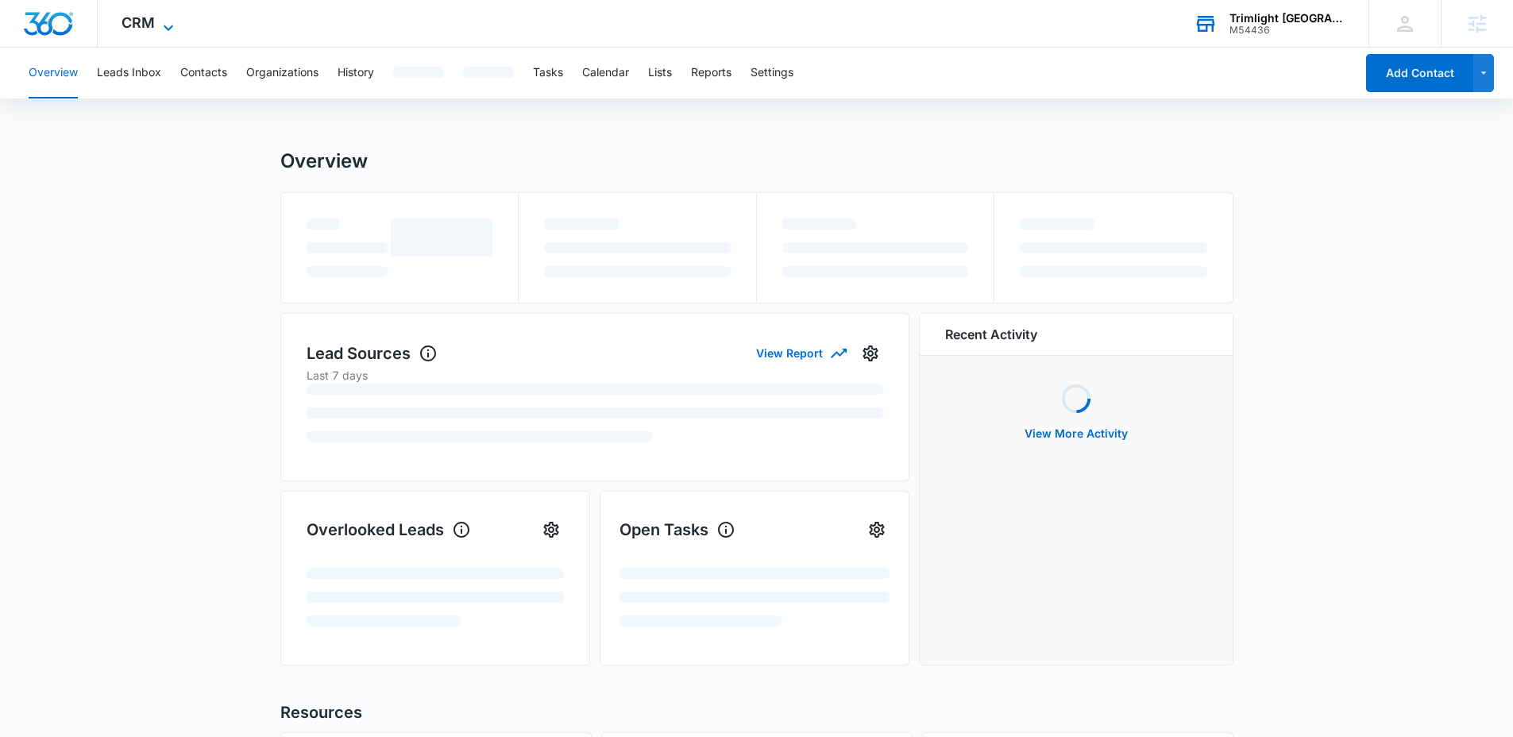
click at [143, 21] on span "CRM" at bounding box center [138, 22] width 33 height 17
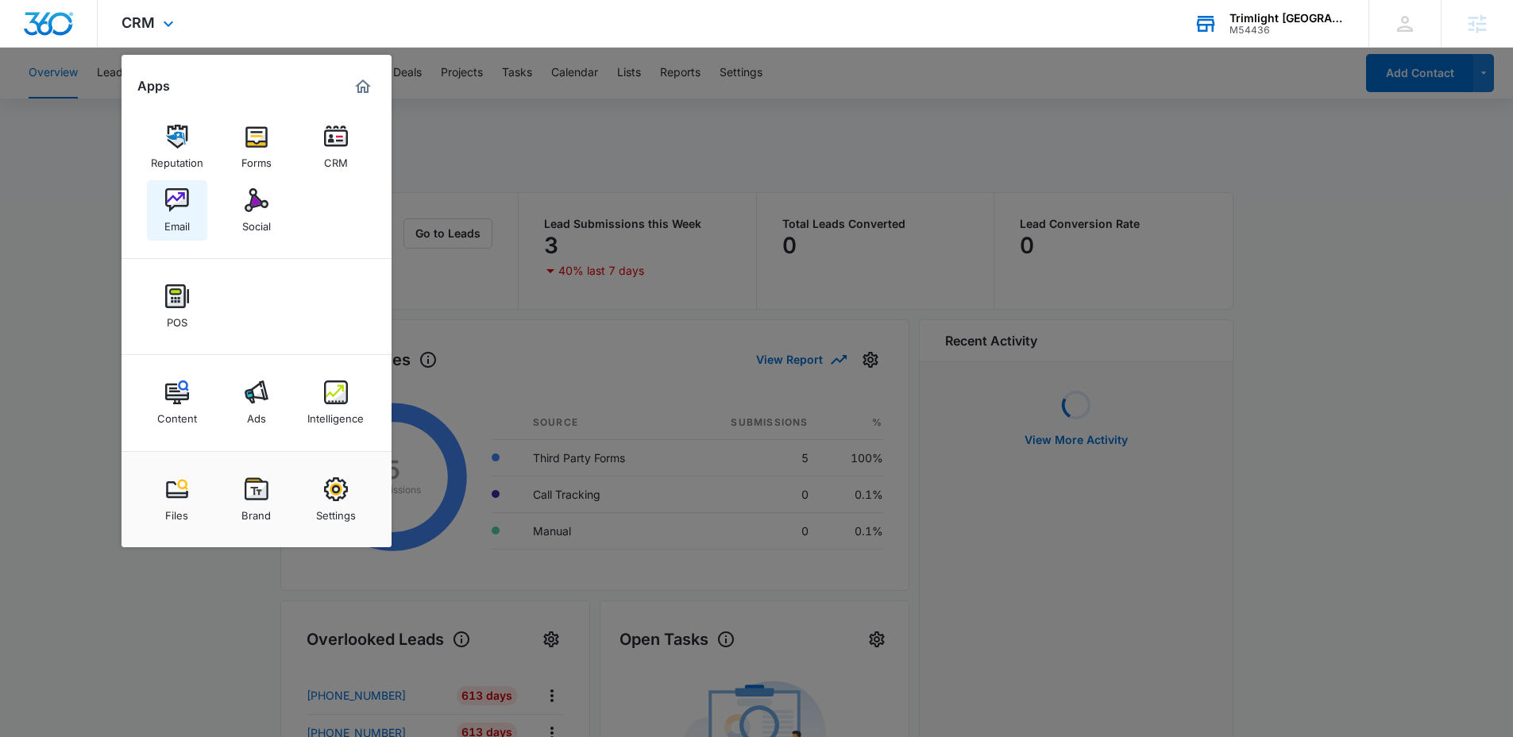
click at [177, 228] on div "Email" at bounding box center [176, 222] width 25 height 21
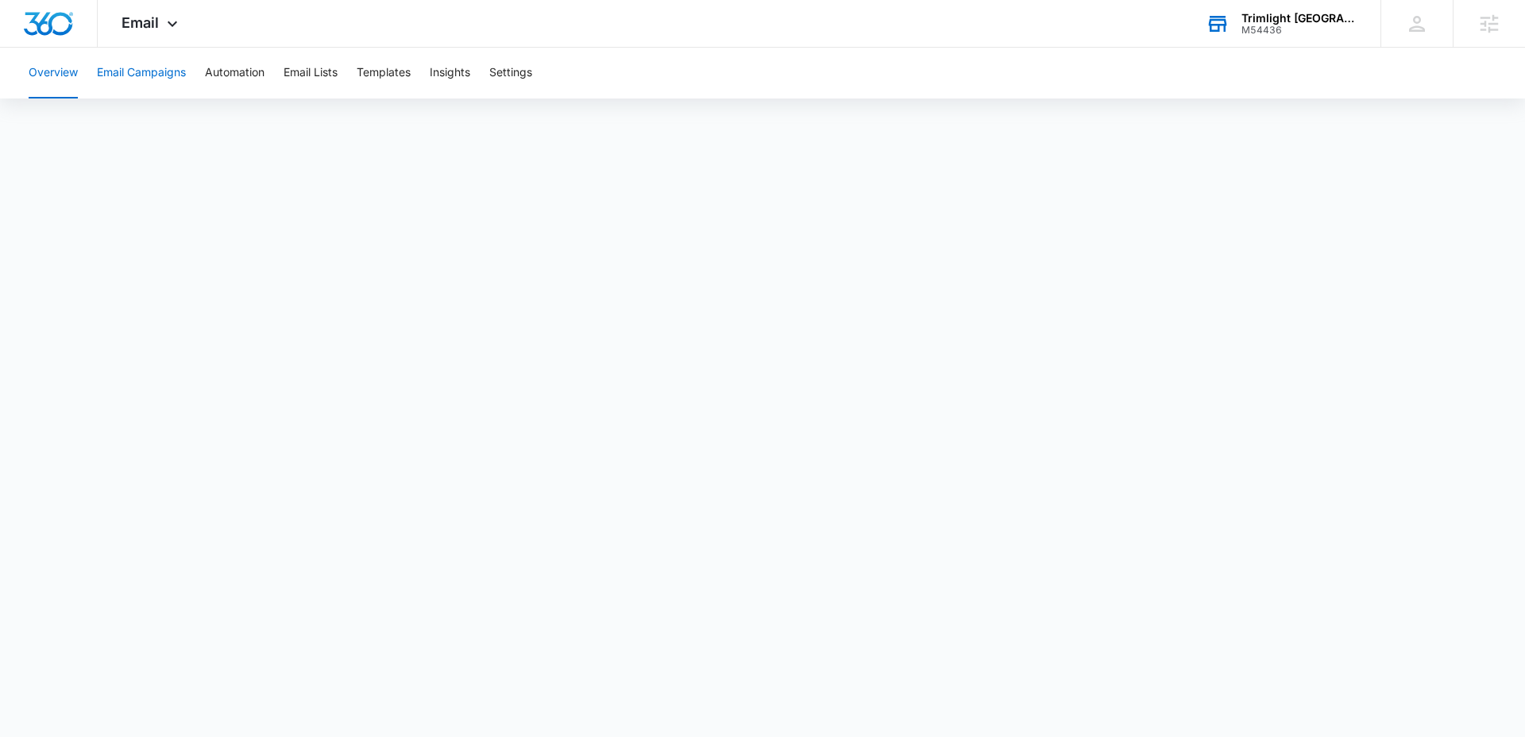
click at [172, 83] on button "Email Campaigns" at bounding box center [141, 73] width 89 height 51
click at [1291, 25] on div "M54436" at bounding box center [1299, 30] width 116 height 11
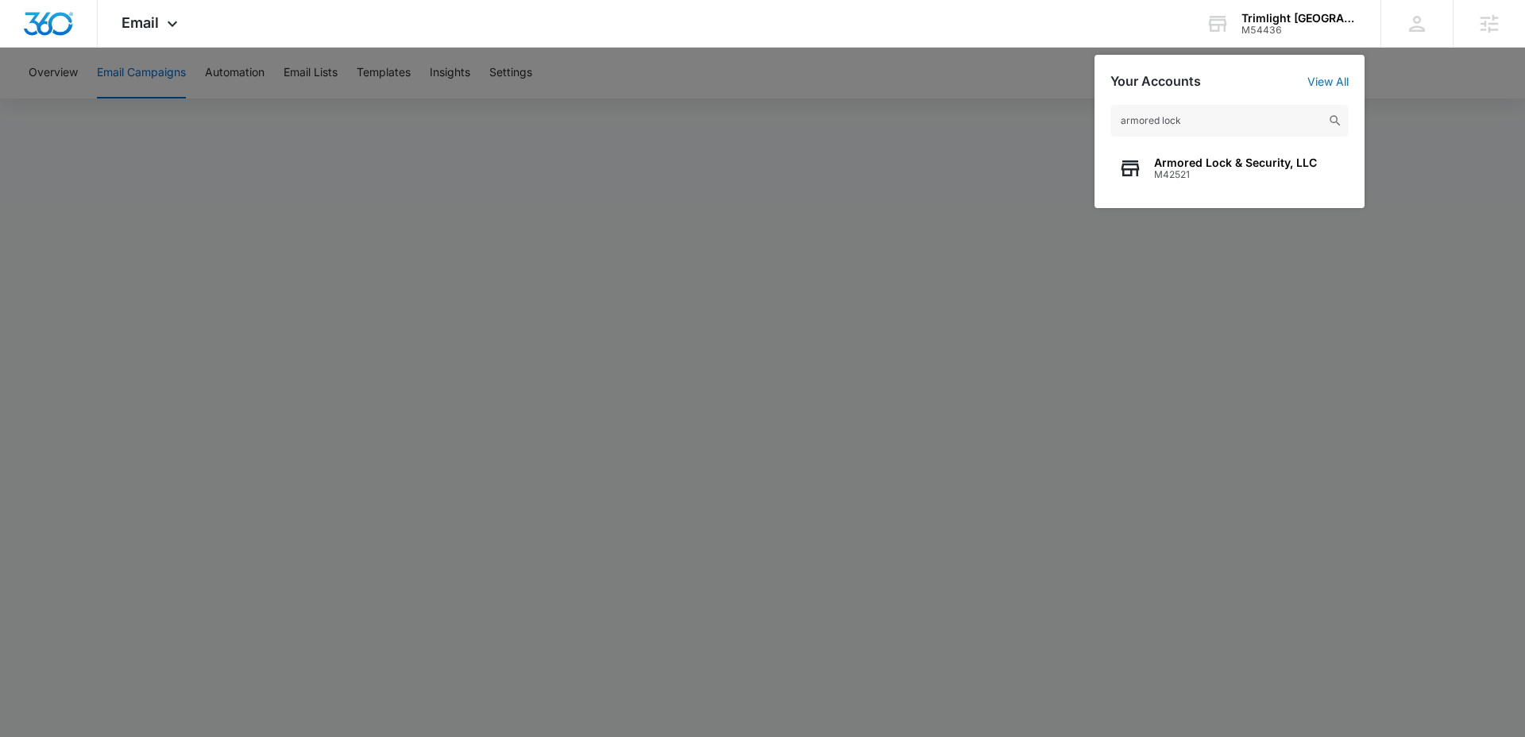
type input "armored lock"
click at [1248, 164] on span "Armored Lock & Security, LLC" at bounding box center [1235, 162] width 163 height 13
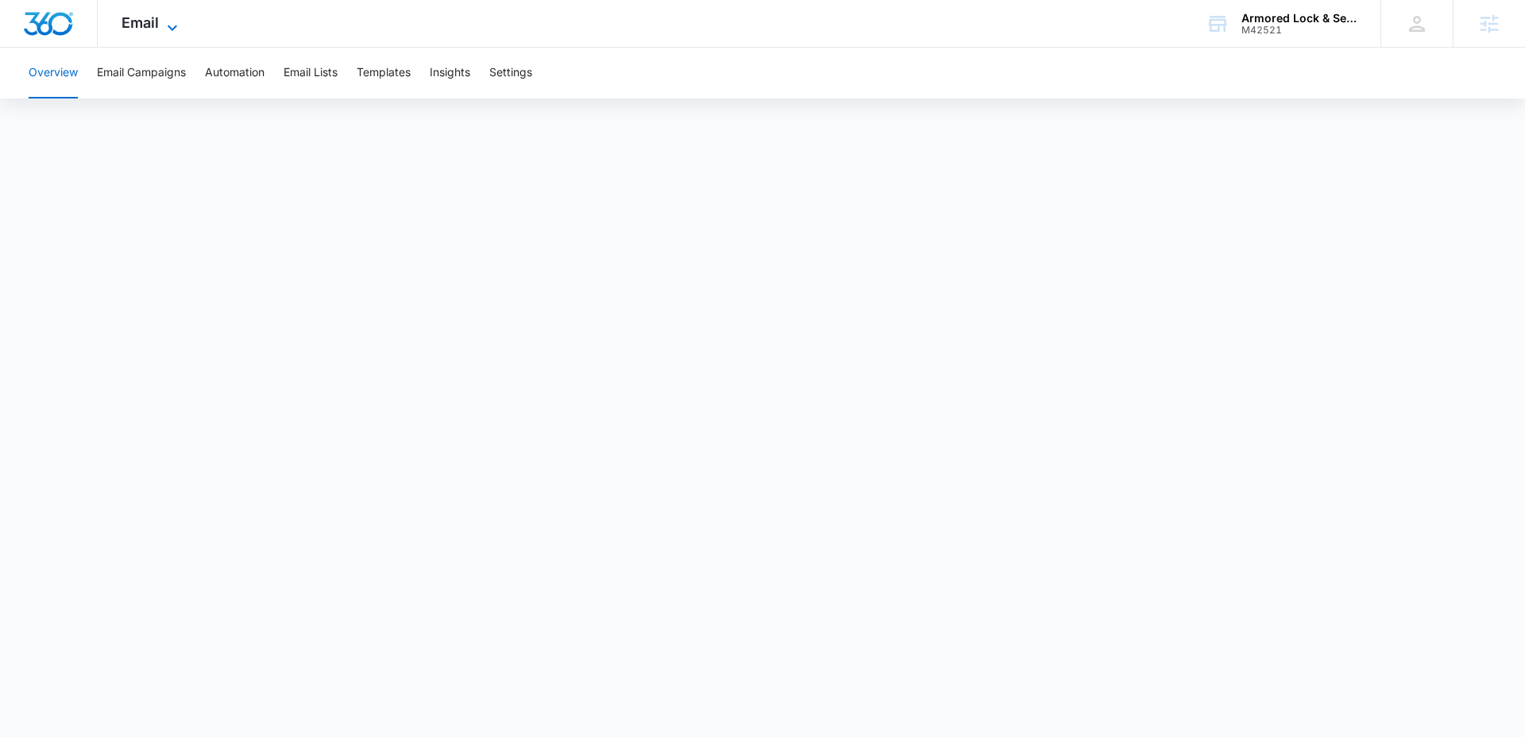
click at [146, 14] on span "Email" at bounding box center [140, 22] width 37 height 17
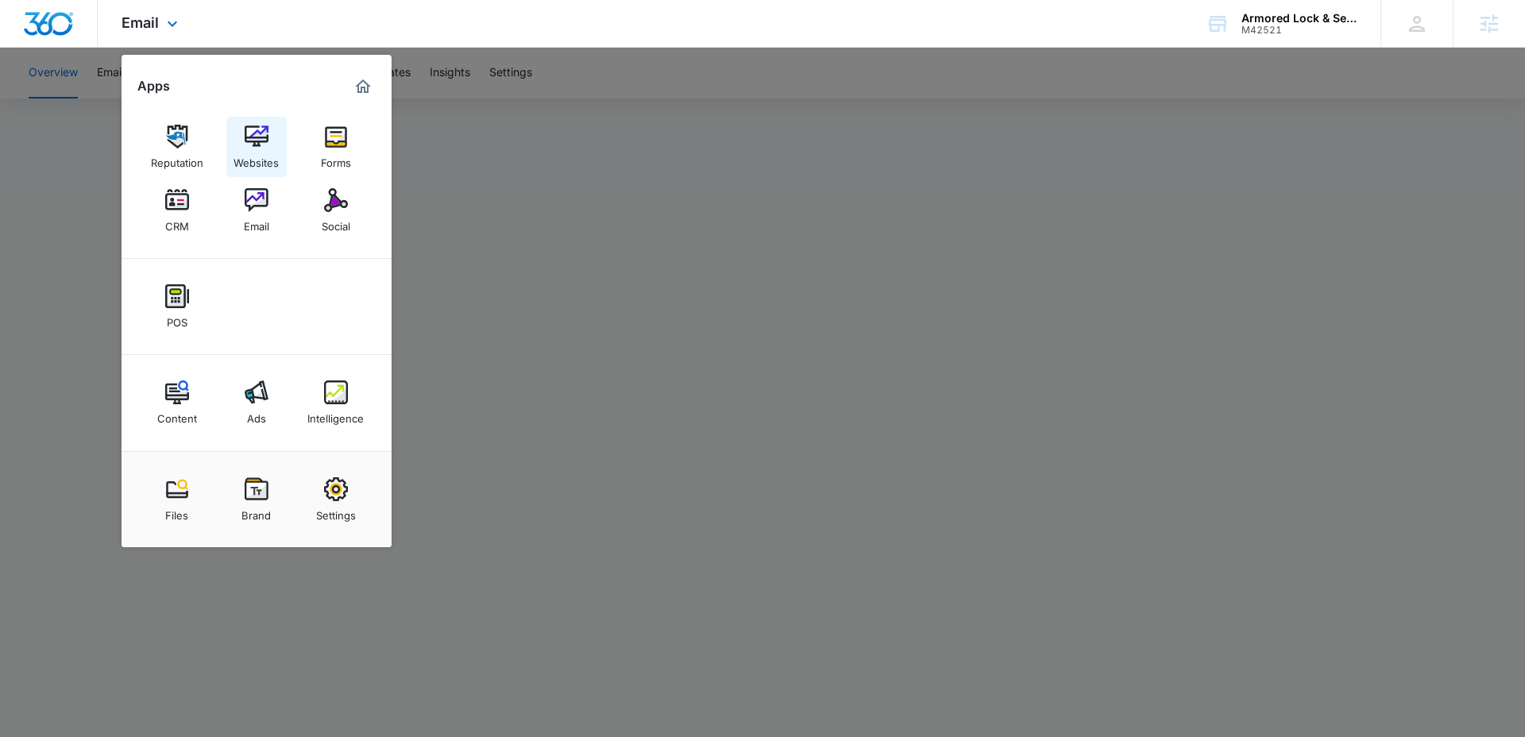
click at [260, 154] on div "Websites" at bounding box center [256, 159] width 45 height 21
